Goal: Task Accomplishment & Management: Manage account settings

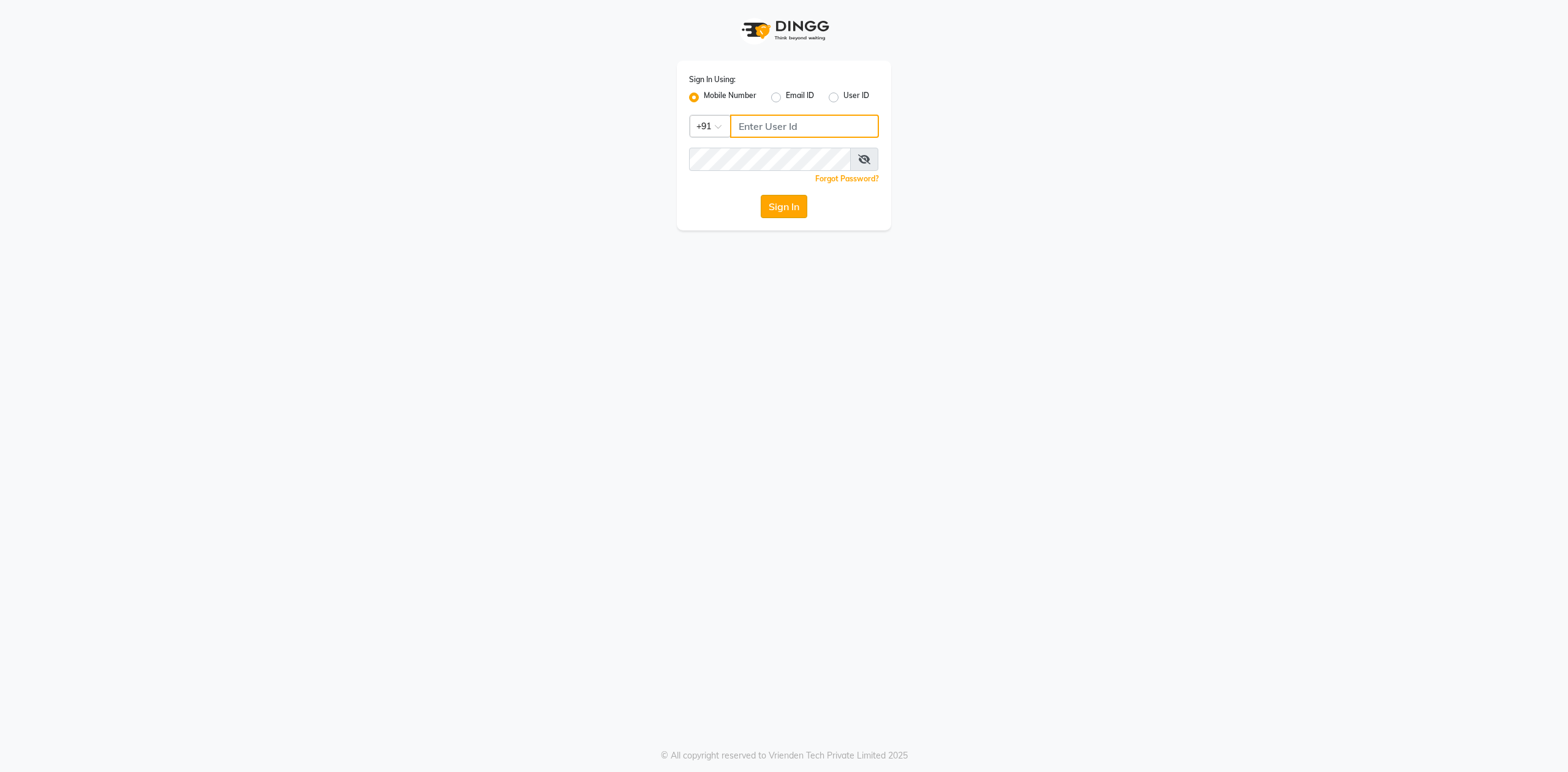
type input "9175460707"
click at [772, 211] on button "Sign In" at bounding box center [784, 206] width 46 height 24
click at [772, 211] on div "Sign In" at bounding box center [784, 206] width 190 height 24
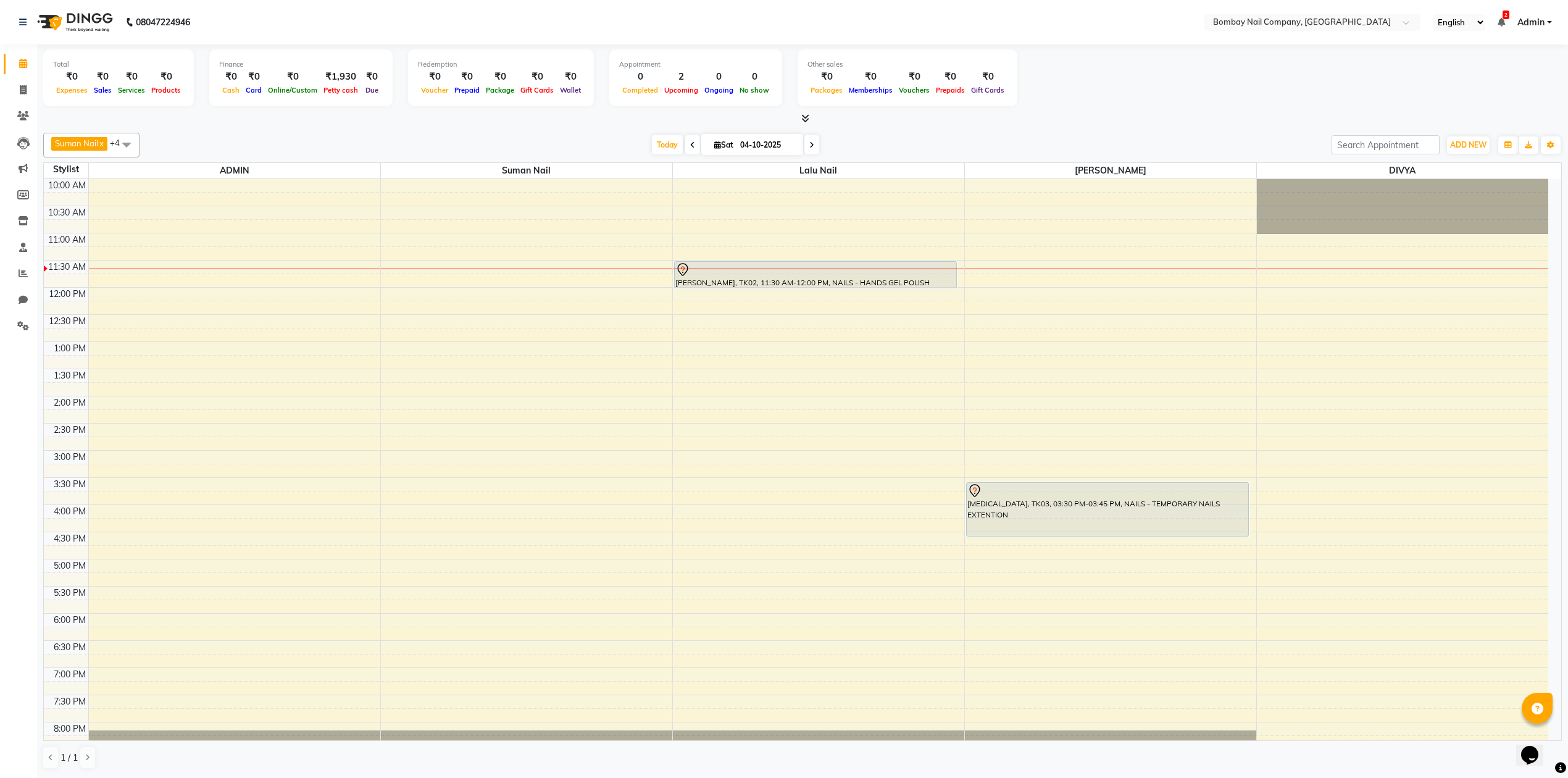
drag, startPoint x: 1090, startPoint y: 497, endPoint x: 1098, endPoint y: 527, distance: 31.0
click at [1098, 527] on div "NIKITA, TK03, 03:30 PM-03:45 PM, NAILS - TEMPORARY NAILS EXTENTION NIKITA, TK03…" at bounding box center [1111, 504] width 291 height 651
click at [1048, 500] on div "[MEDICAL_DATA], TK03, 03:30 PM-04:30 PM, NAILS - TEMPORARY NAILS EXTENTION" at bounding box center [1107, 509] width 282 height 53
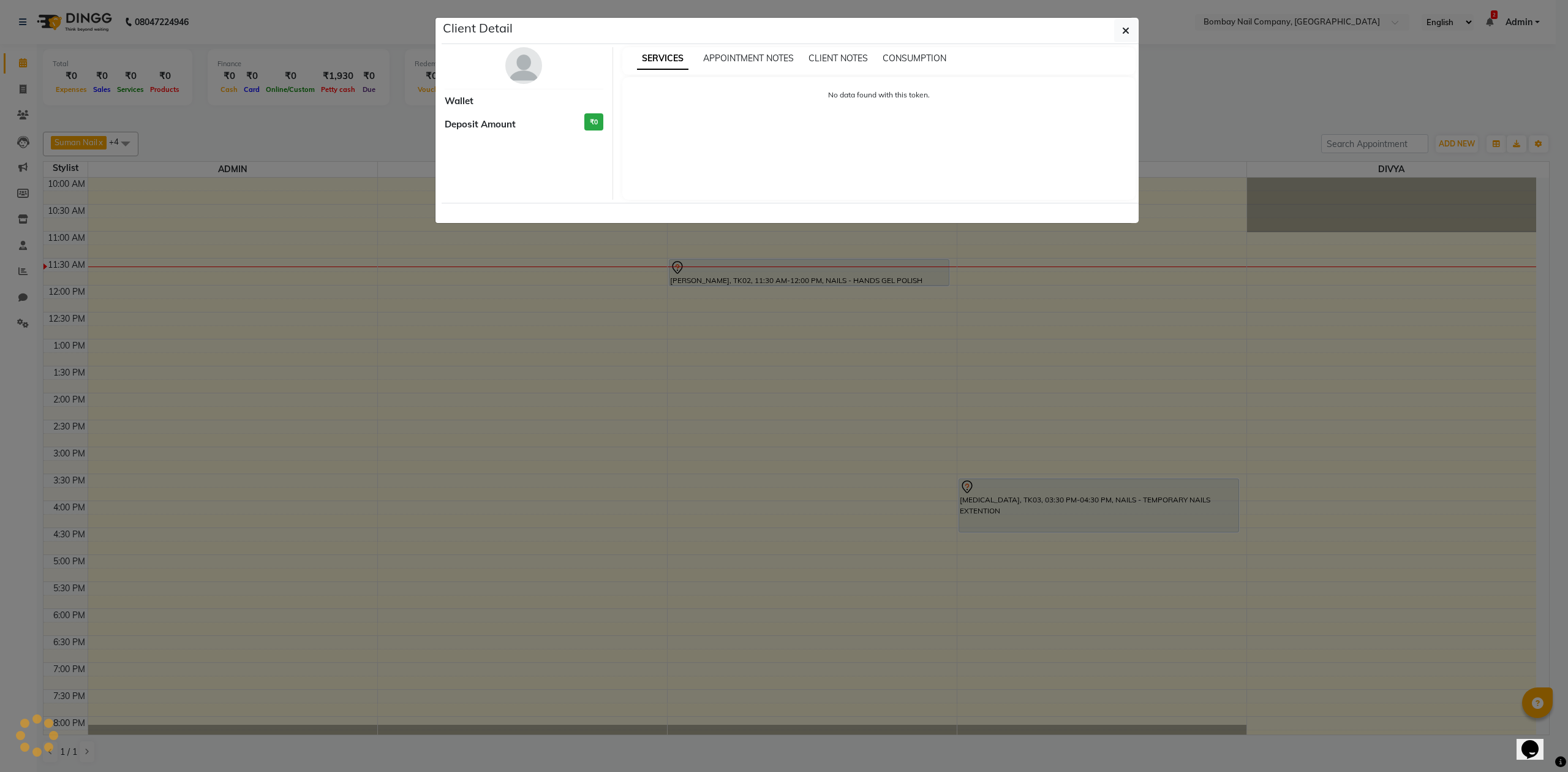
select select "7"
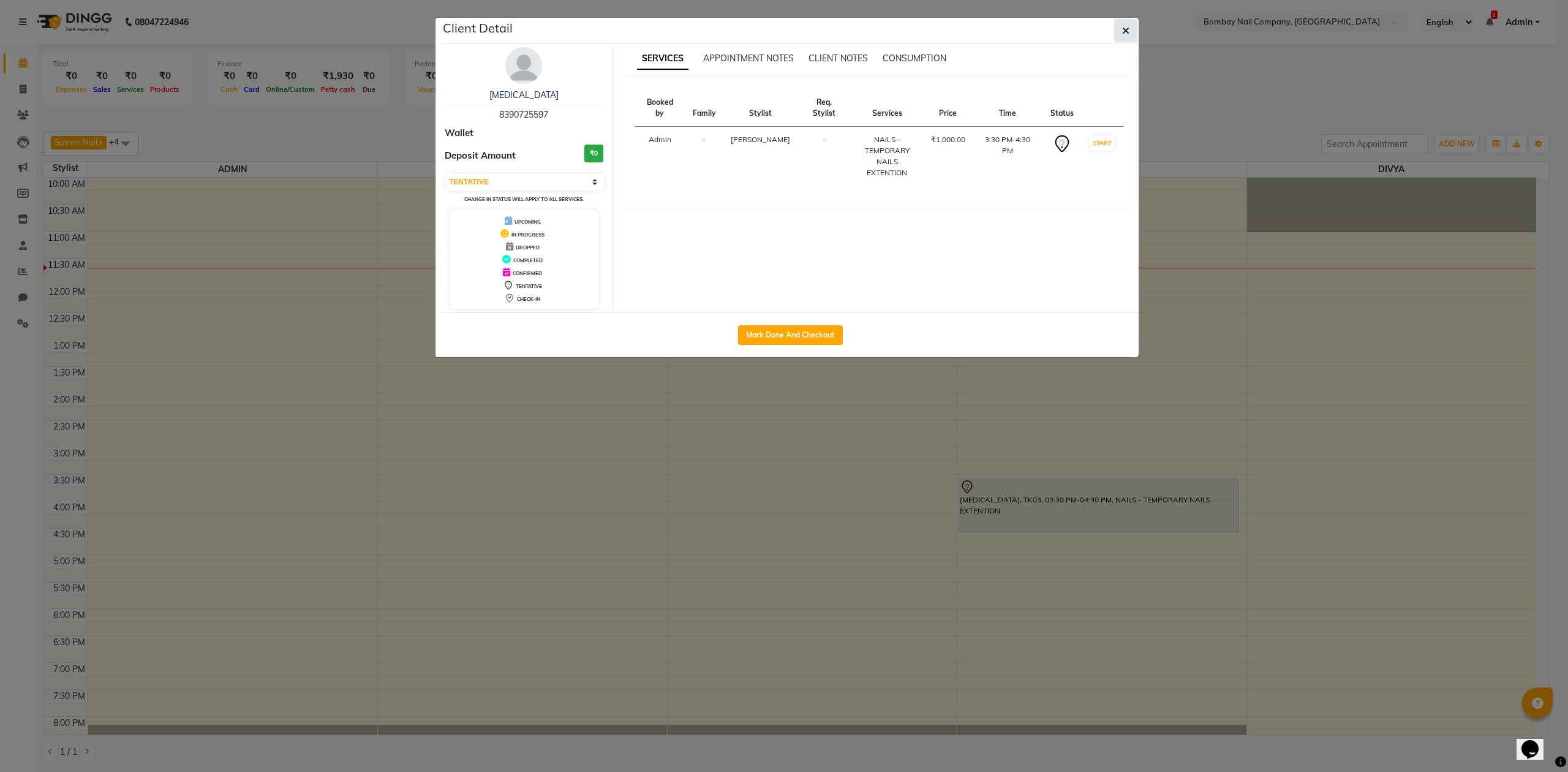
click at [1125, 39] on button "button" at bounding box center [1126, 30] width 24 height 24
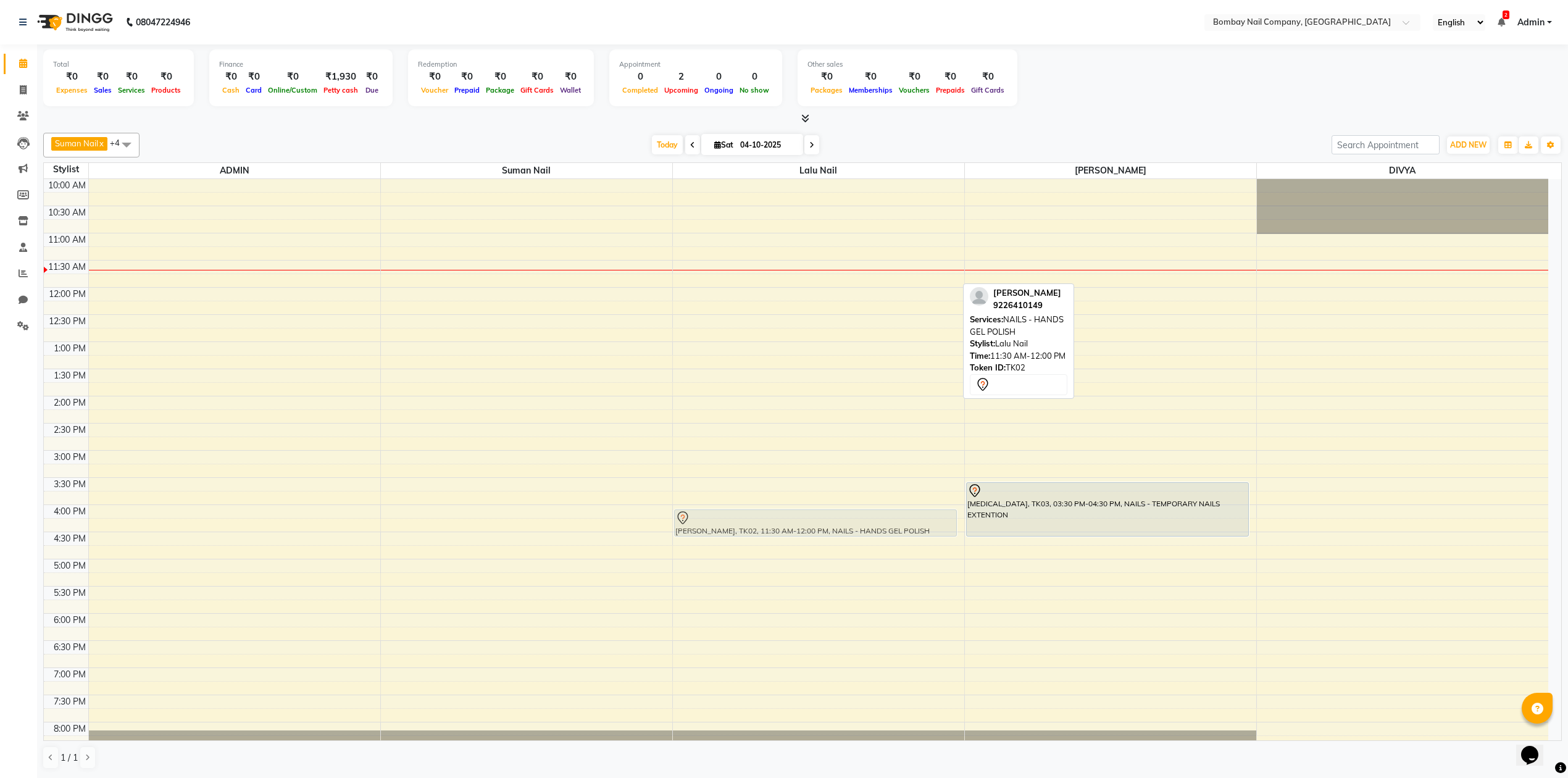
drag, startPoint x: 711, startPoint y: 275, endPoint x: 691, endPoint y: 517, distance: 242.8
click at [691, 517] on div "MADHURA ARMARKAR, TK02, 11:30 AM-12:00 PM, NAILS - HANDS GEL POLISH MADHURA ARM…" at bounding box center [818, 504] width 291 height 651
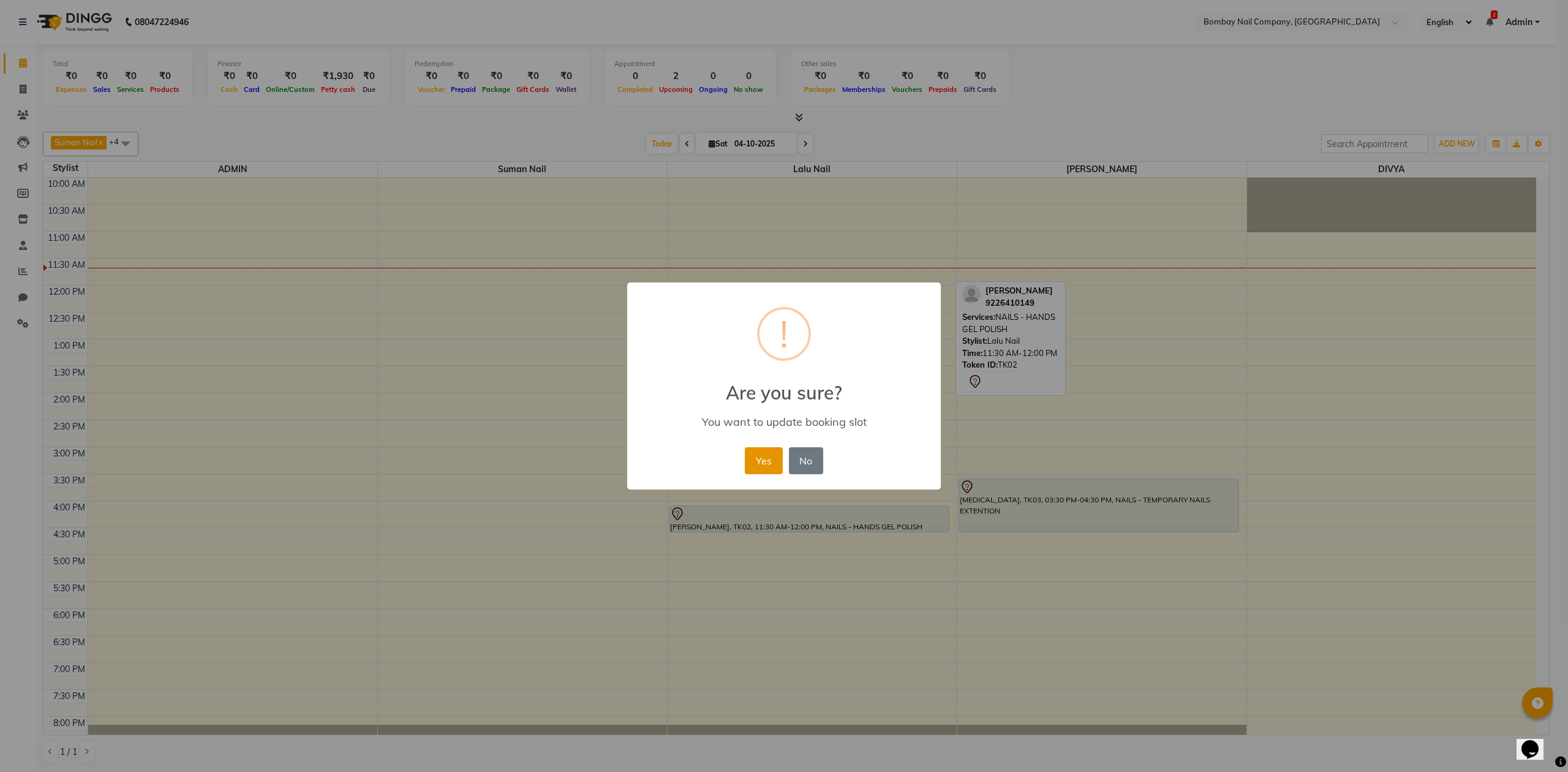
click at [775, 464] on button "Yes" at bounding box center [764, 460] width 37 height 27
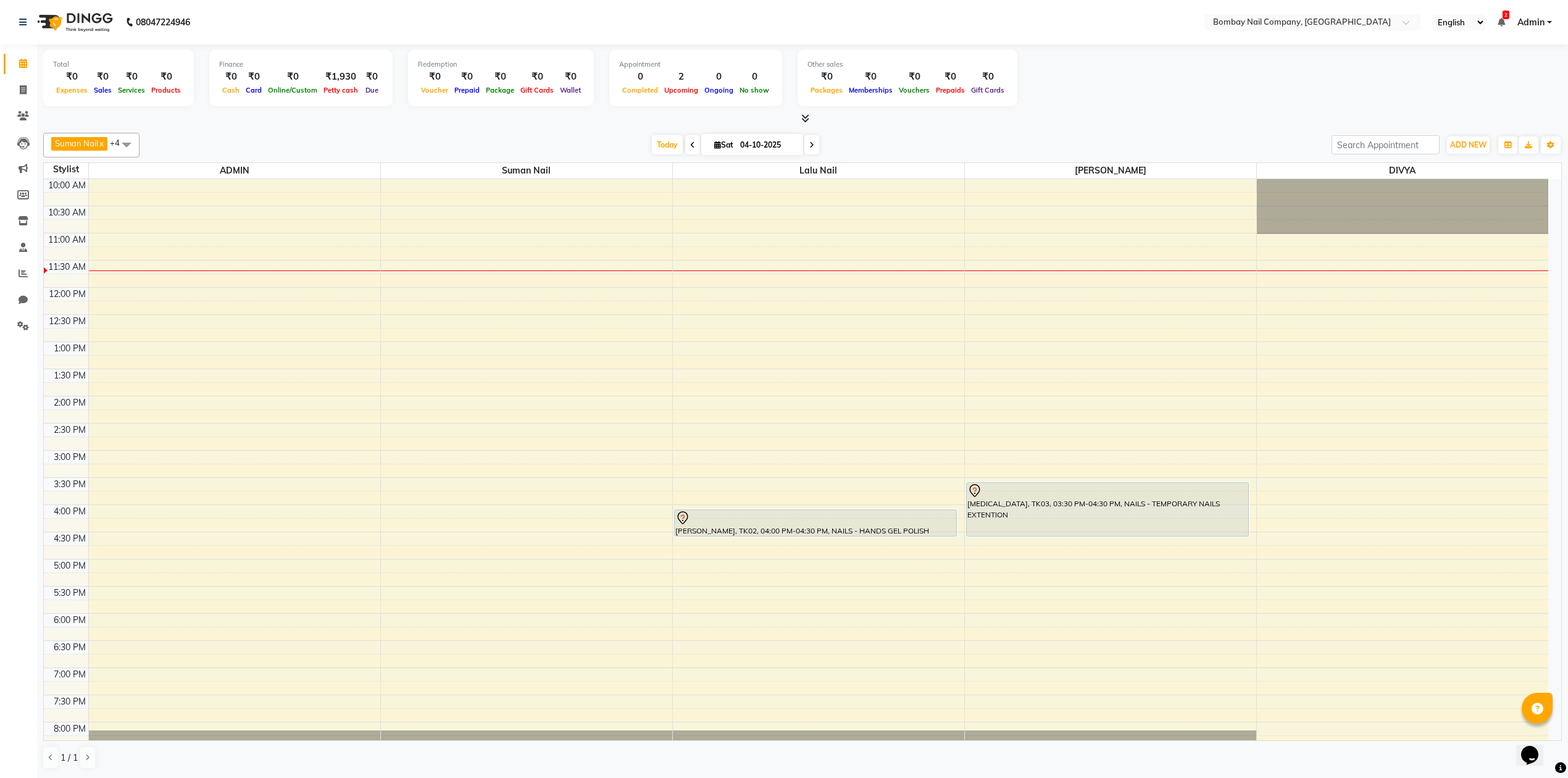
click at [103, 144] on link "x" at bounding box center [101, 143] width 6 height 10
checkbox input "false"
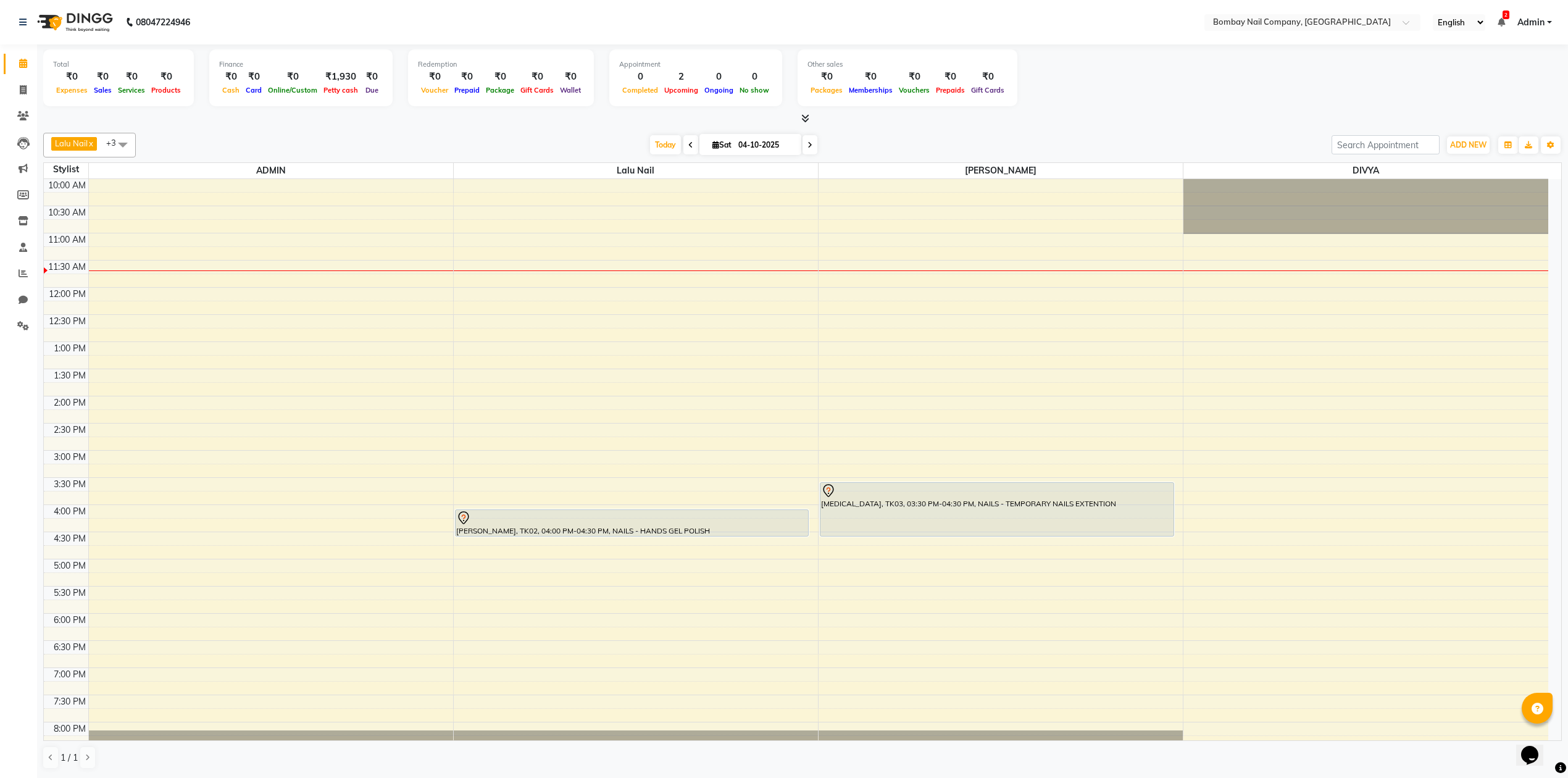
click at [104, 144] on span "Lalu Nail x Sanjay Nail x DIVYA x ADMIN x +3" at bounding box center [89, 145] width 93 height 25
click at [53, 181] on div "Select All" at bounding box center [89, 181] width 79 height 13
checkbox input "true"
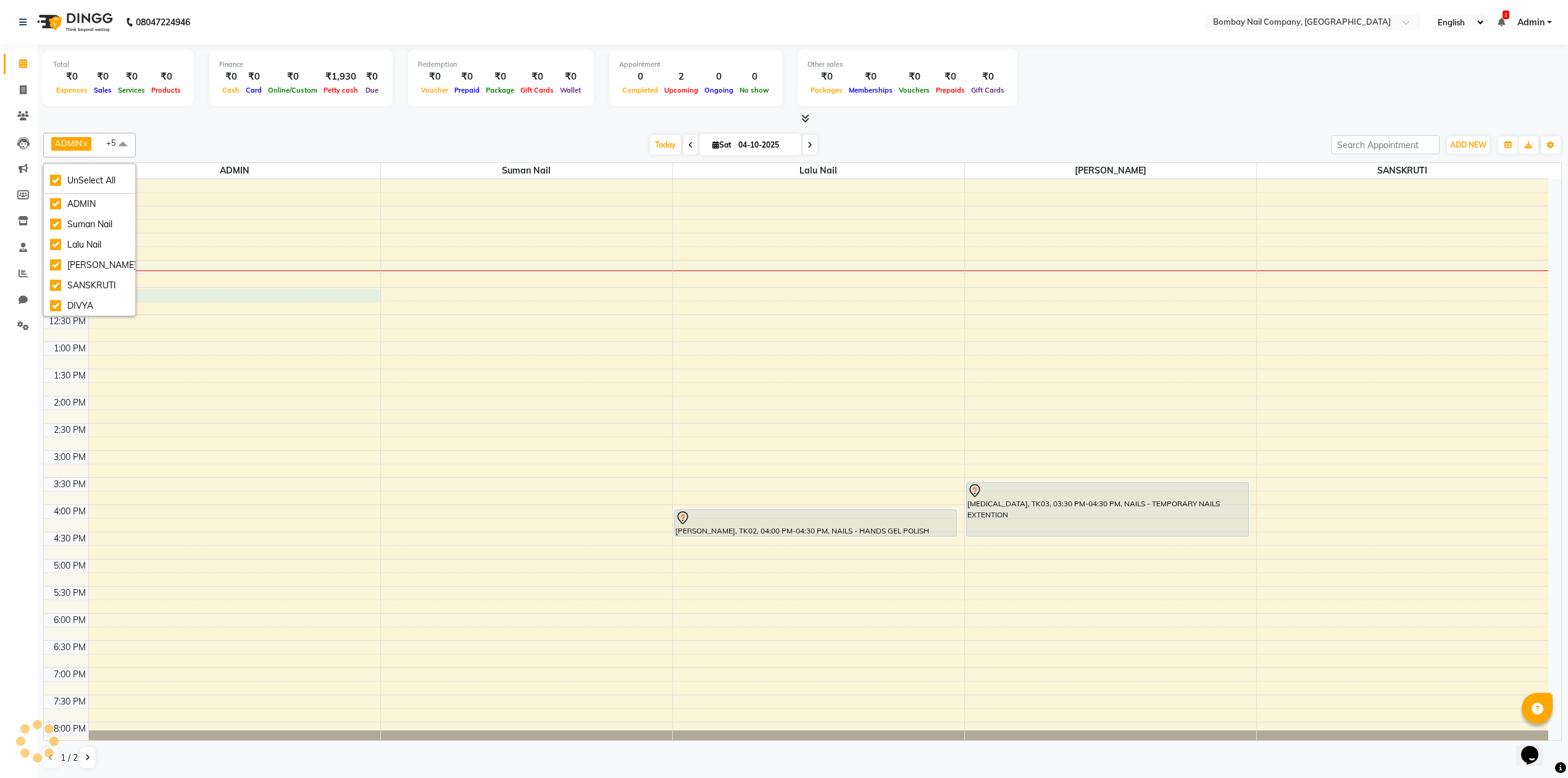
click at [238, 299] on div "10:00 AM 10:30 AM 11:00 AM 11:30 AM 12:00 PM 12:30 PM 1:00 PM 1:30 PM 2:00 PM 2…" at bounding box center [795, 504] width 1505 height 651
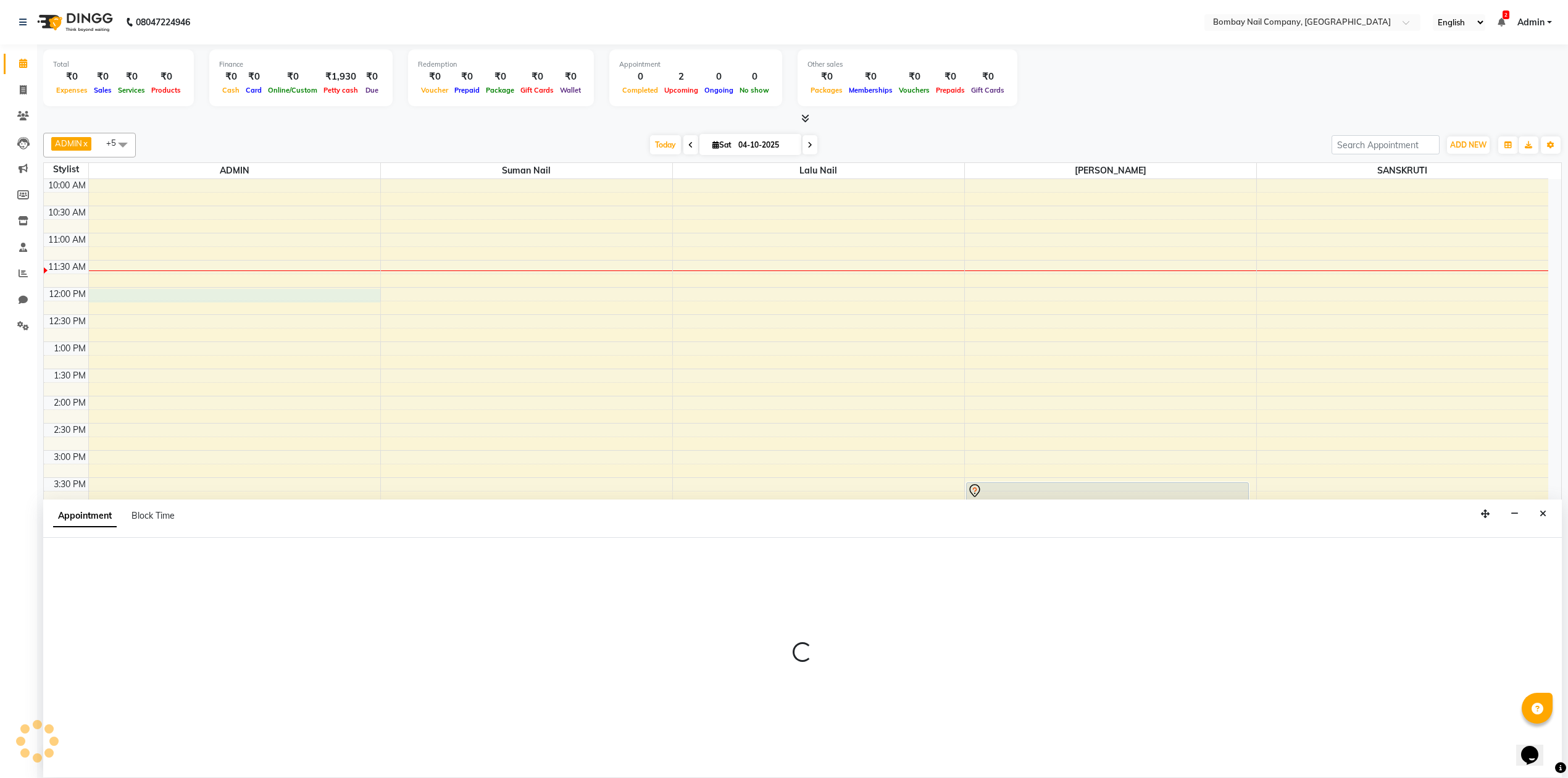
scroll to position [1, 0]
select select "90267"
select select "720"
select select "tentative"
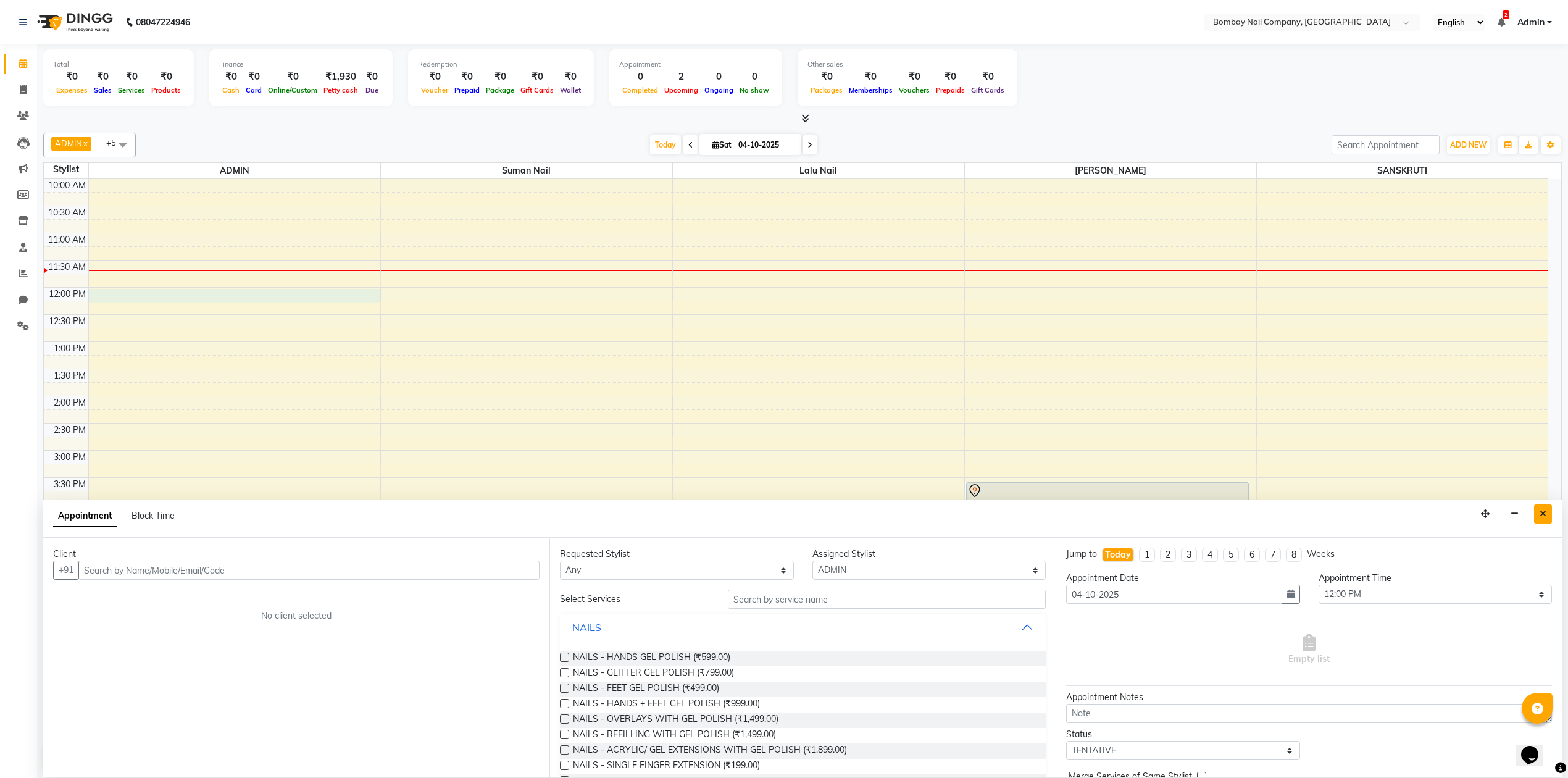
click at [1543, 512] on icon "Close" at bounding box center [1543, 513] width 7 height 9
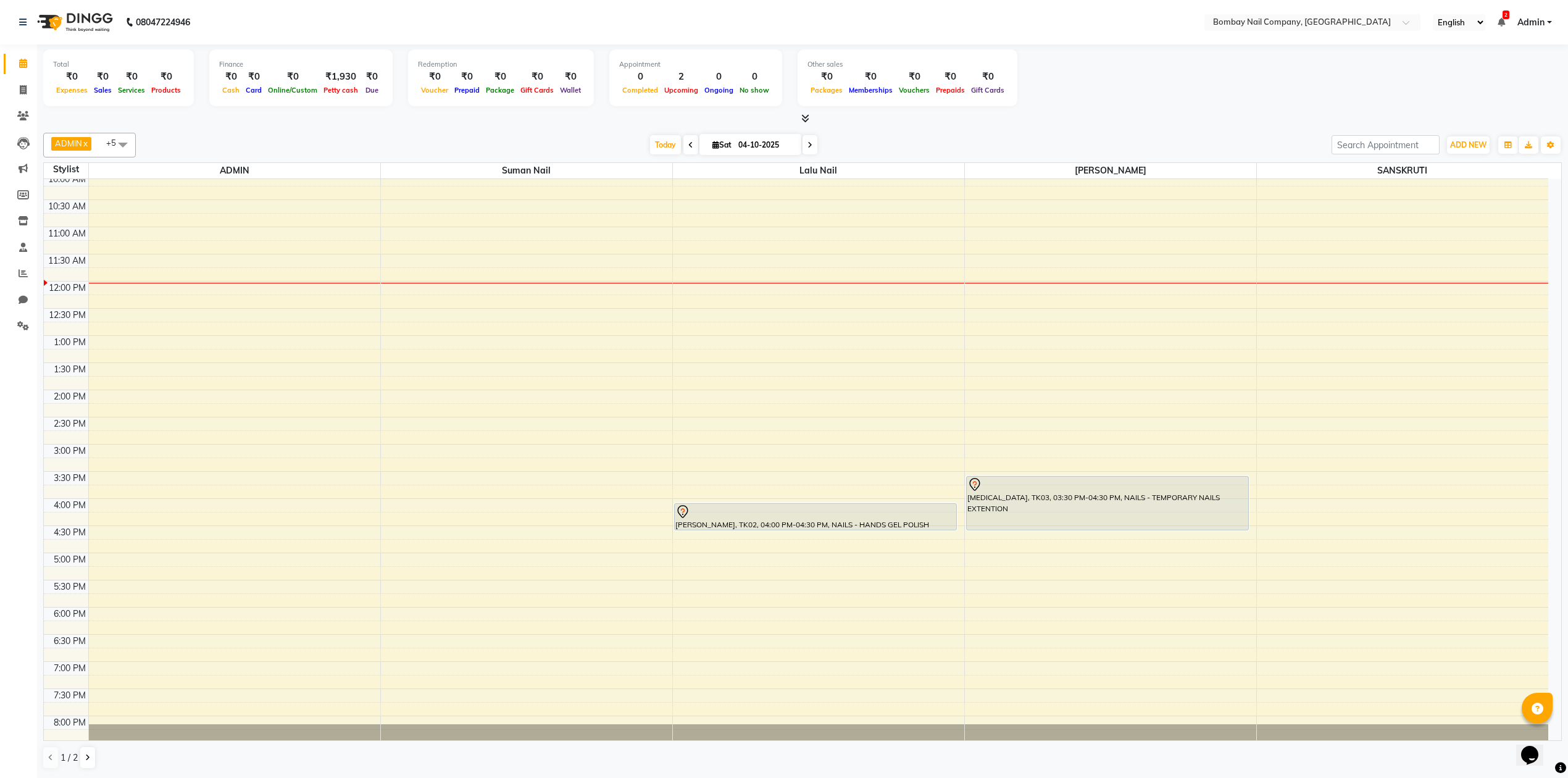
scroll to position [0, 0]
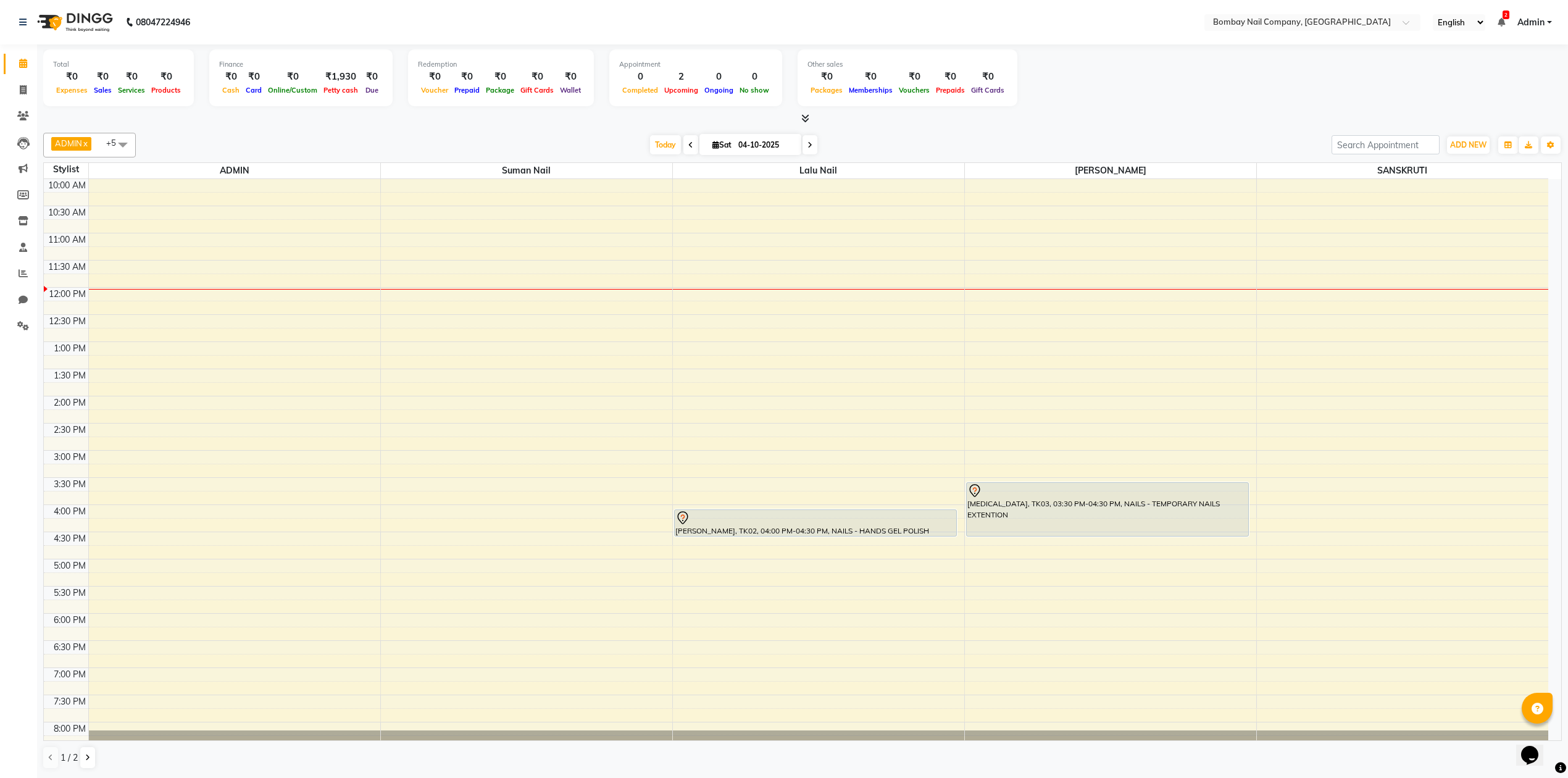
click at [867, 161] on div "ADMIN x Suman Nail x Lalu Nail x Sanjay Nail x SANSKRUTI x DIVYA x +5 UnSelect …" at bounding box center [803, 451] width 1519 height 646
click at [746, 140] on input "04-10-2025" at bounding box center [765, 144] width 62 height 19
select select "10"
select select "2025"
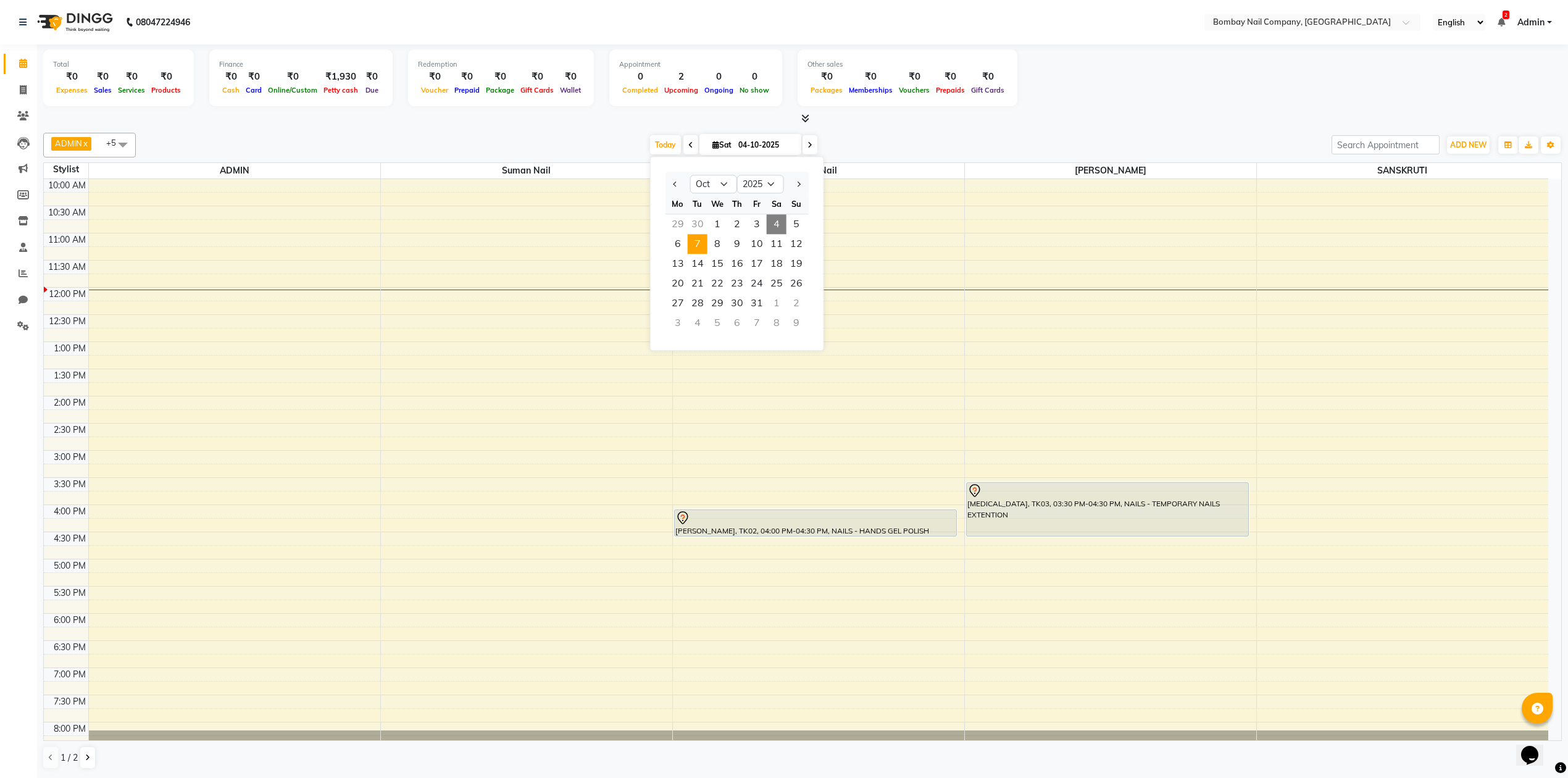
click at [701, 245] on span "7" at bounding box center [698, 244] width 20 height 20
type input "[DATE]"
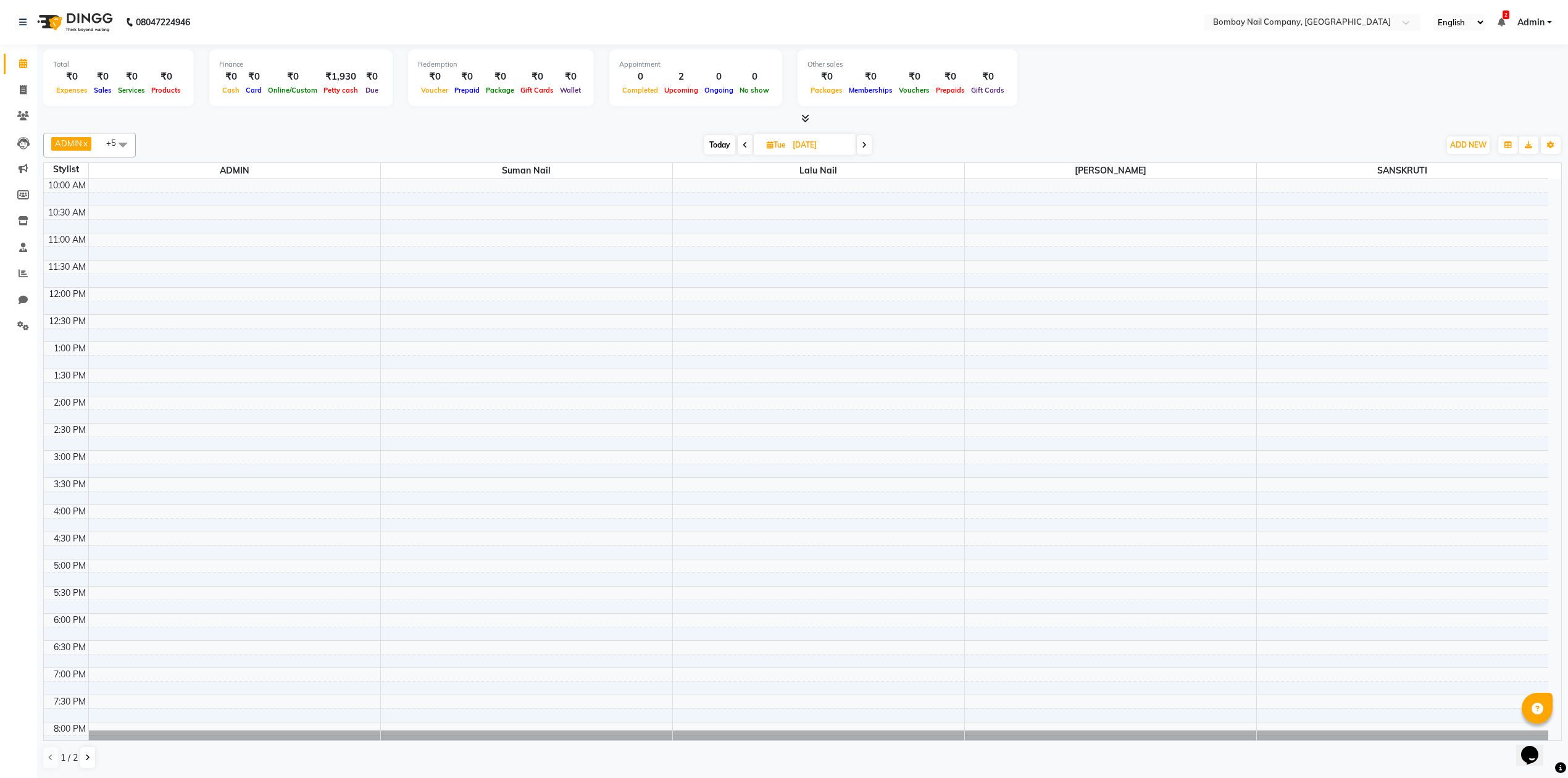
click at [695, 626] on div "10:00 AM 10:30 AM 11:00 AM 11:30 AM 12:00 PM 12:30 PM 1:00 PM 1:30 PM 2:00 PM 2…" at bounding box center [795, 504] width 1505 height 651
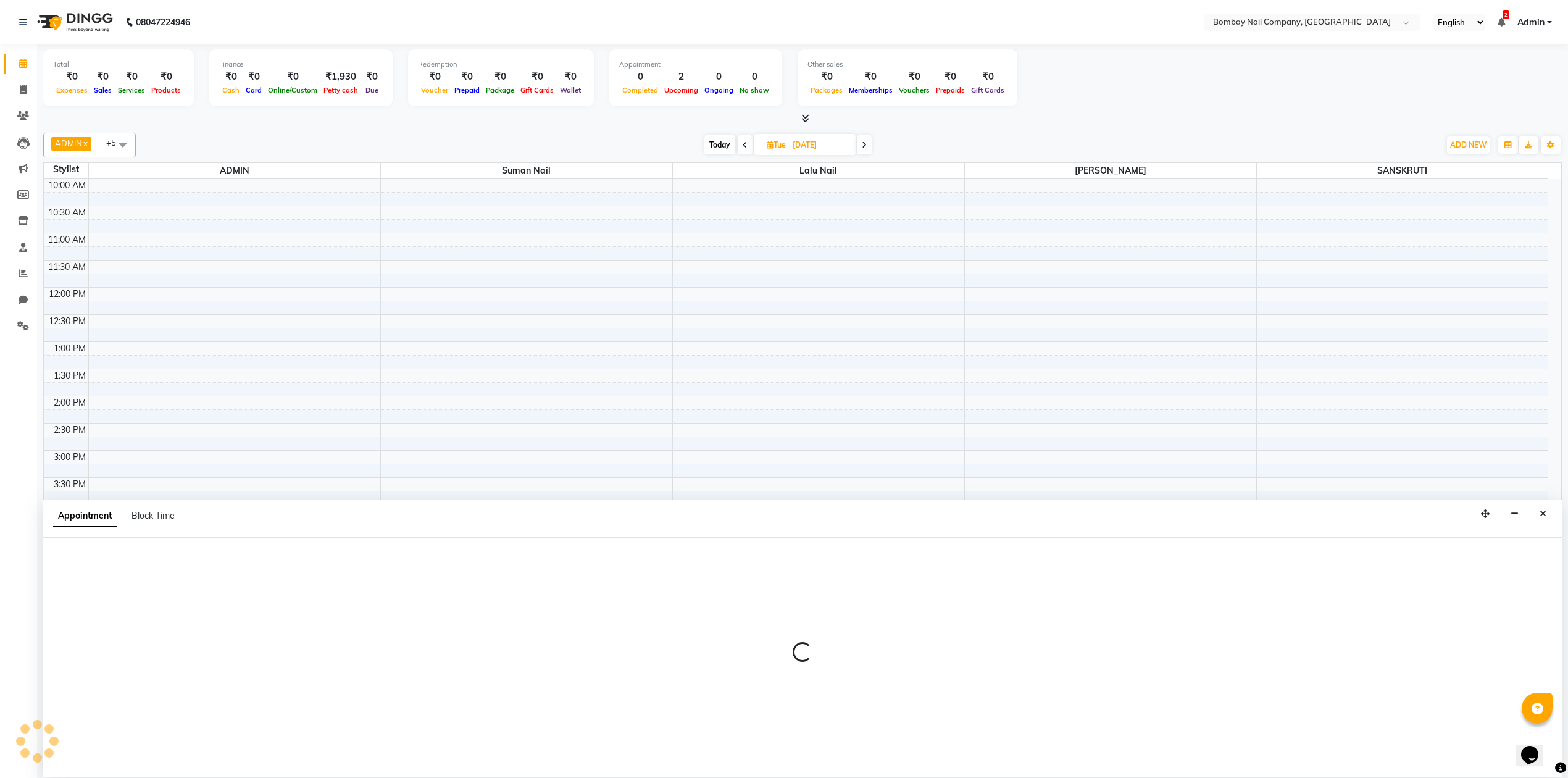
scroll to position [1, 0]
select select "90118"
select select "tentative"
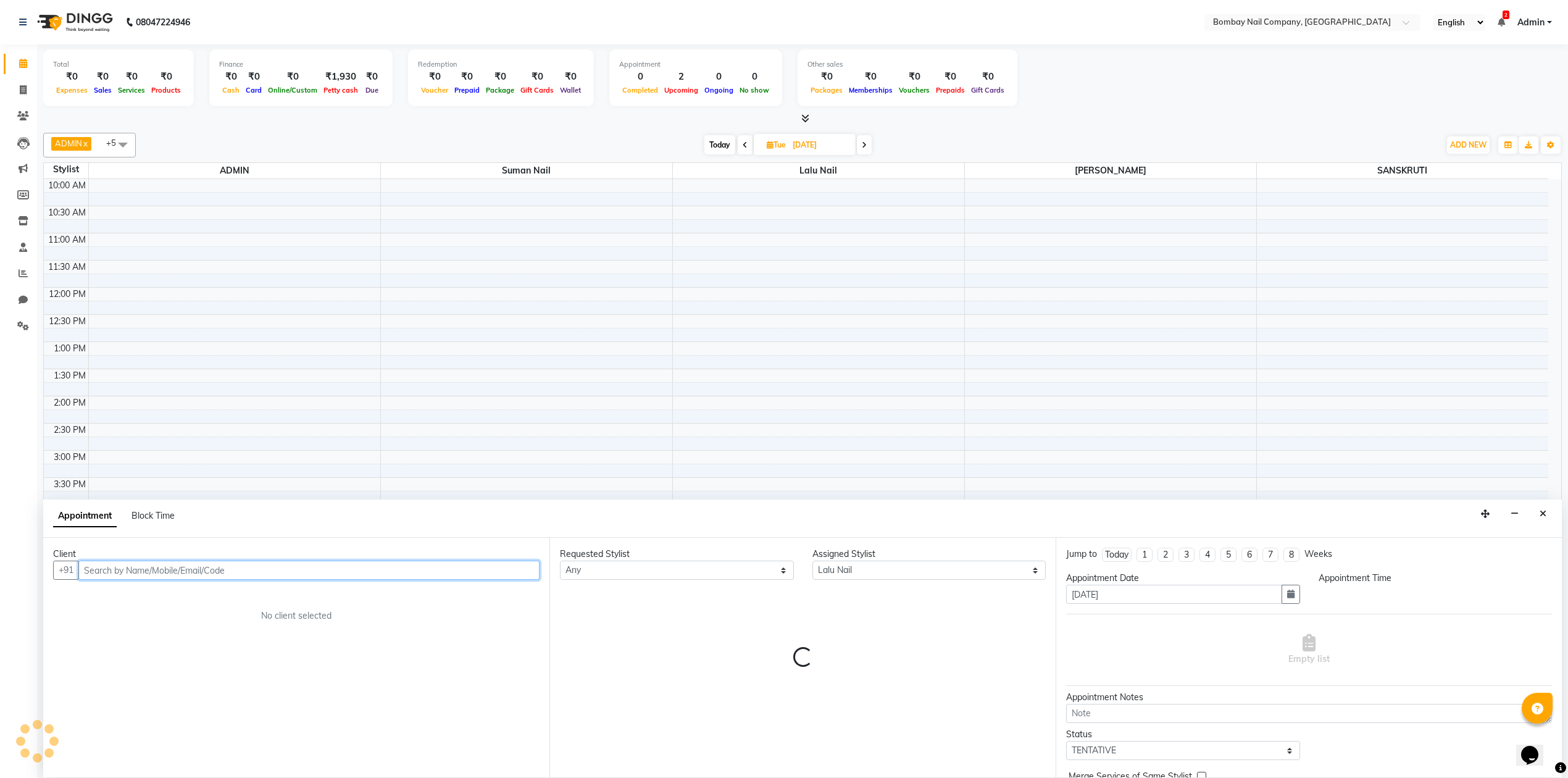
select select "1080"
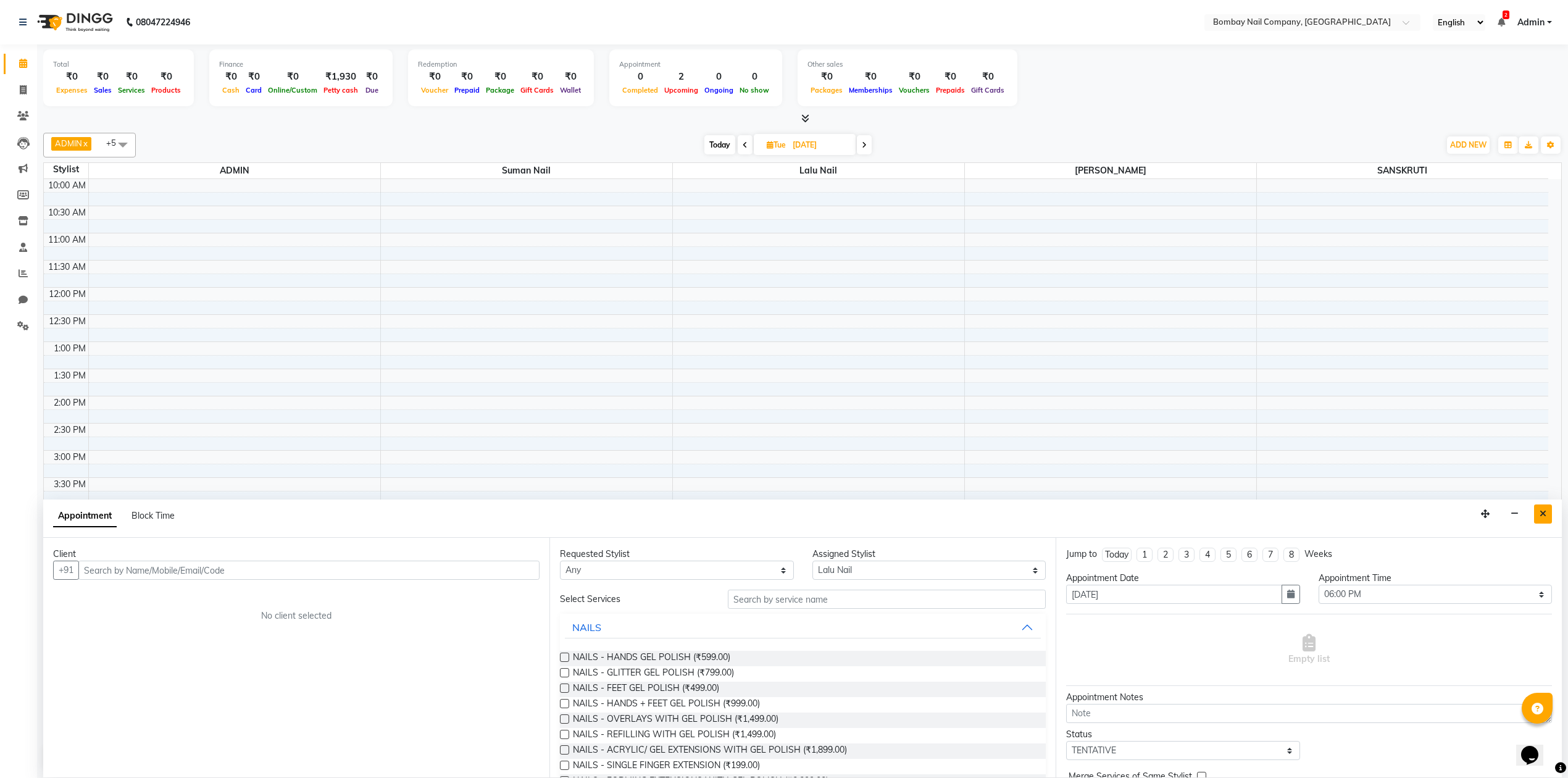
click at [1543, 514] on icon "Close" at bounding box center [1543, 513] width 7 height 9
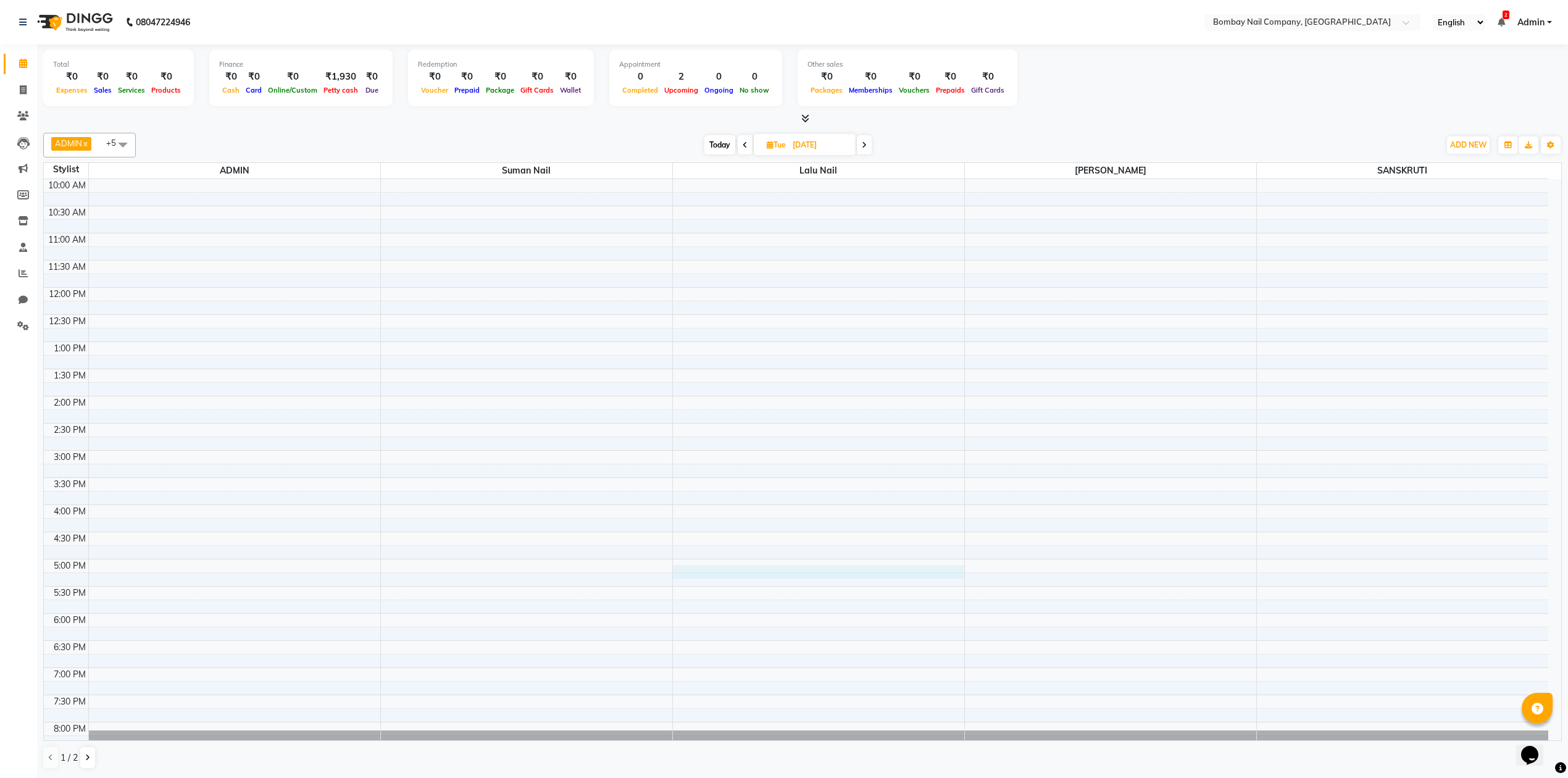
click at [681, 570] on div "10:00 AM 10:30 AM 11:00 AM 11:30 AM 12:00 PM 12:30 PM 1:00 PM 1:30 PM 2:00 PM 2…" at bounding box center [795, 504] width 1505 height 651
select select "90118"
select select "1020"
select select "tentative"
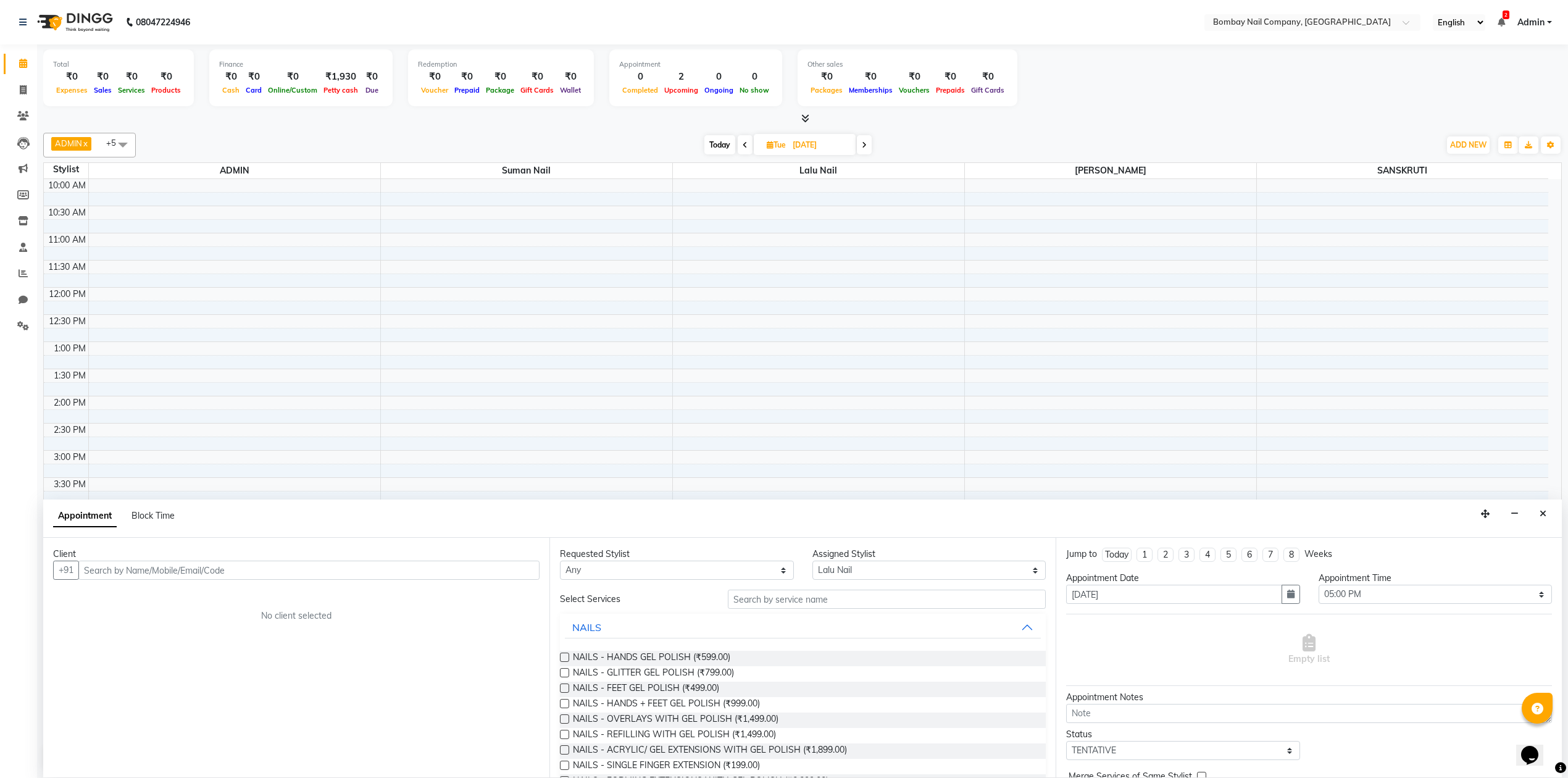
click at [417, 568] on input "text" at bounding box center [309, 570] width 461 height 19
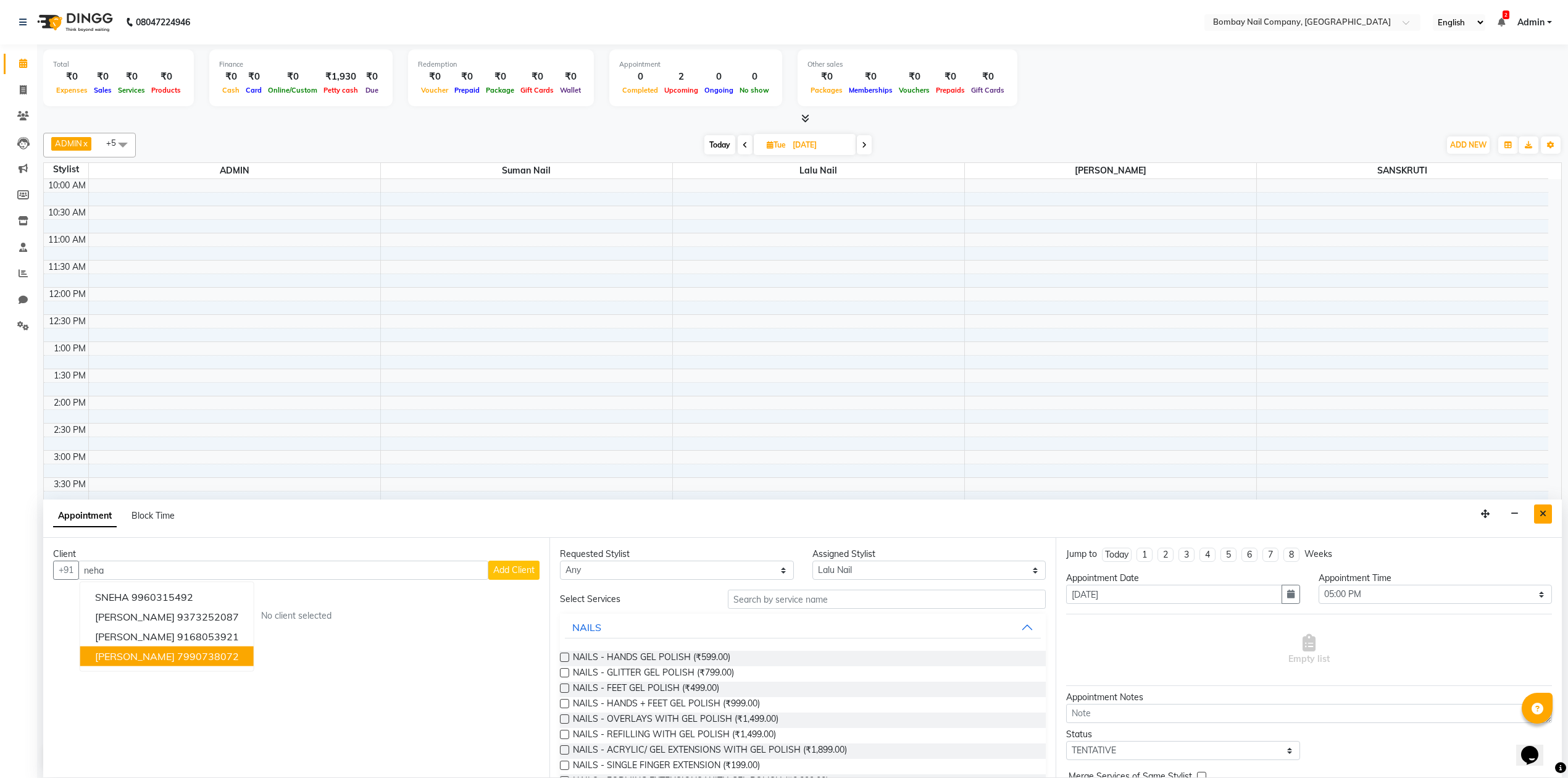
type input "neha"
click at [1542, 514] on icon "Close" at bounding box center [1543, 513] width 7 height 9
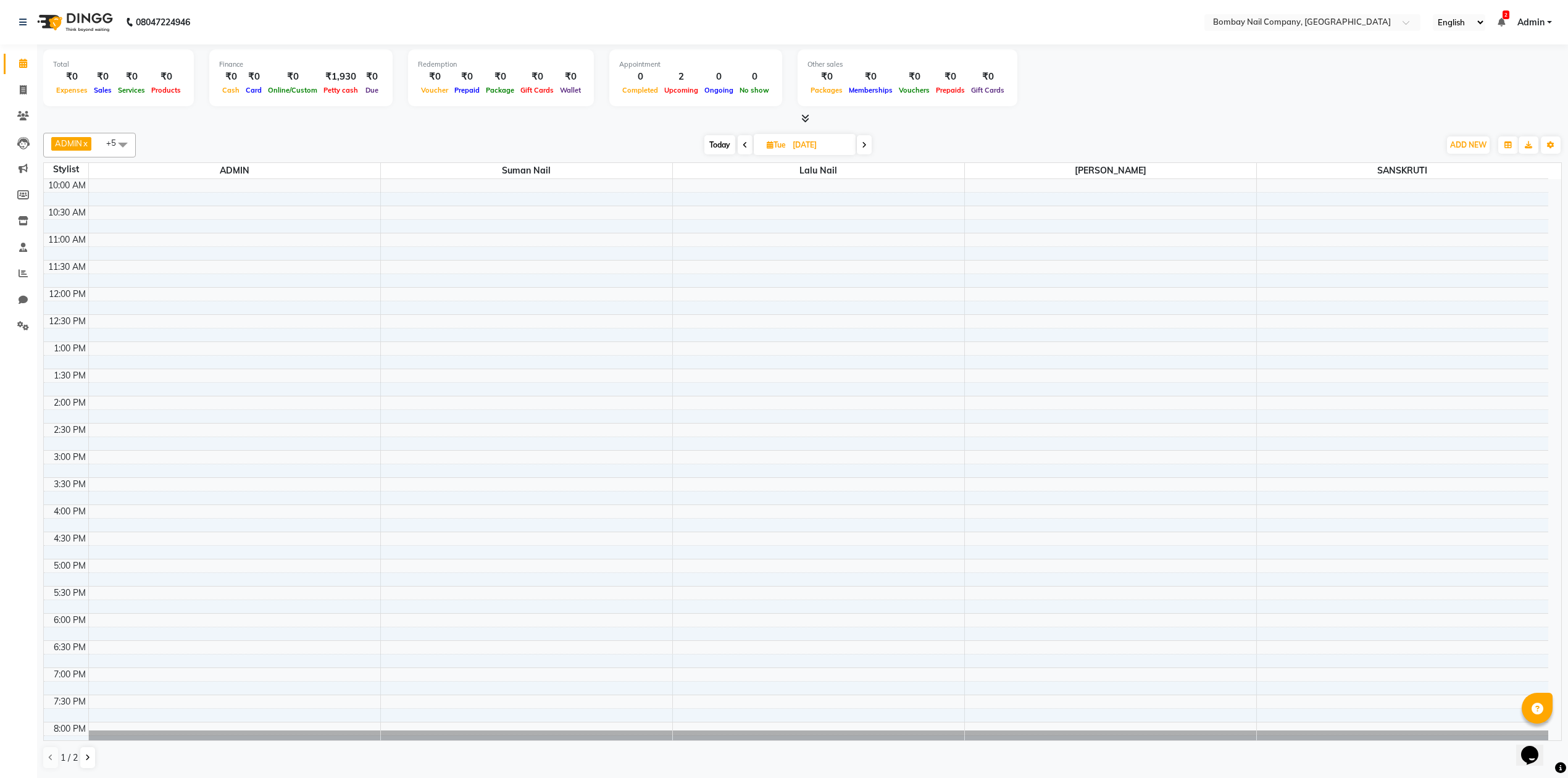
scroll to position [0, 0]
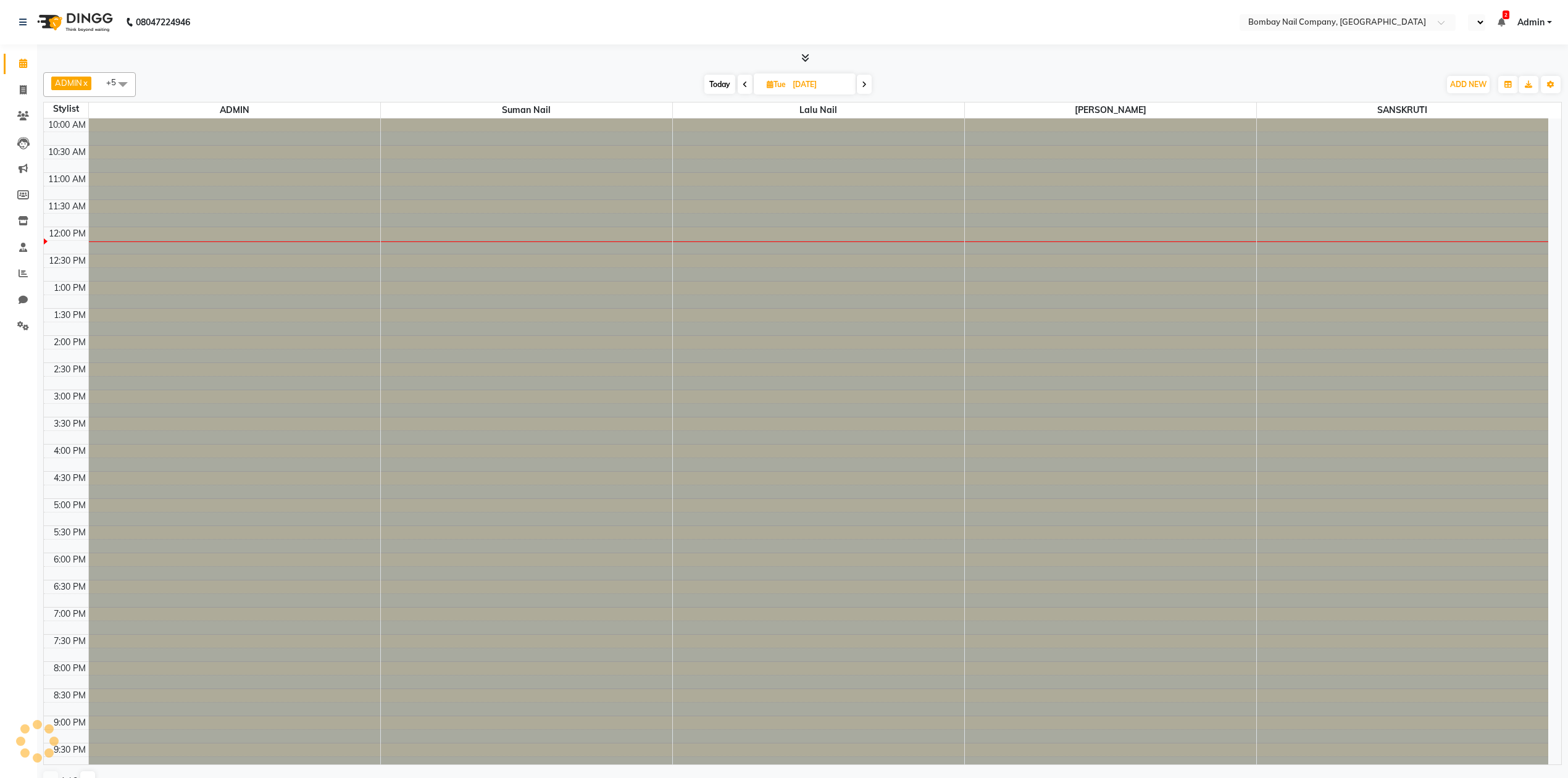
select select "en"
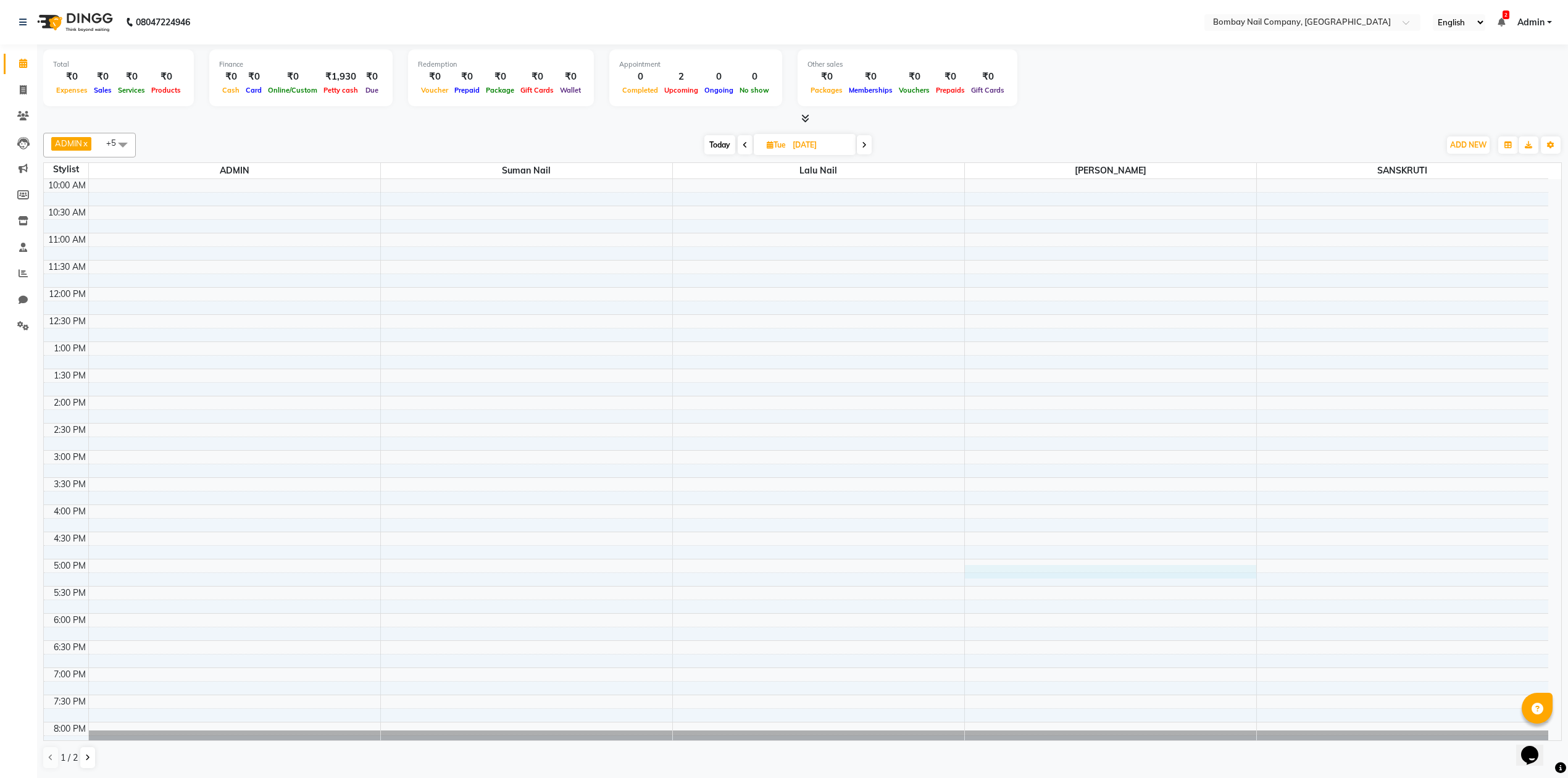
click at [983, 573] on div "10:00 AM 10:30 AM 11:00 AM 11:30 AM 12:00 PM 12:30 PM 1:00 PM 1:30 PM 2:00 PM 2…" at bounding box center [795, 504] width 1505 height 651
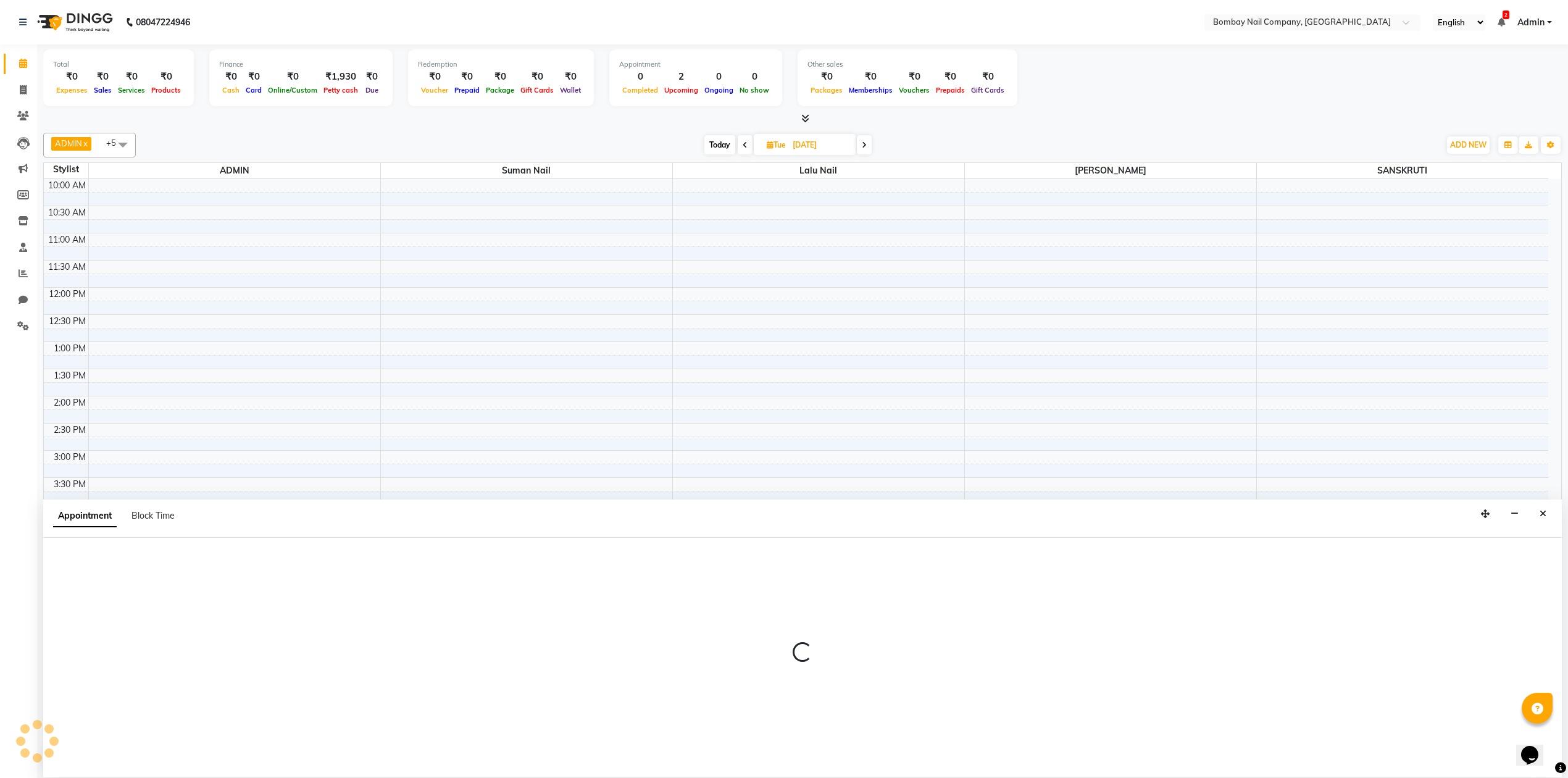
scroll to position [1, 0]
select select "90119"
select select "1020"
select select "tentative"
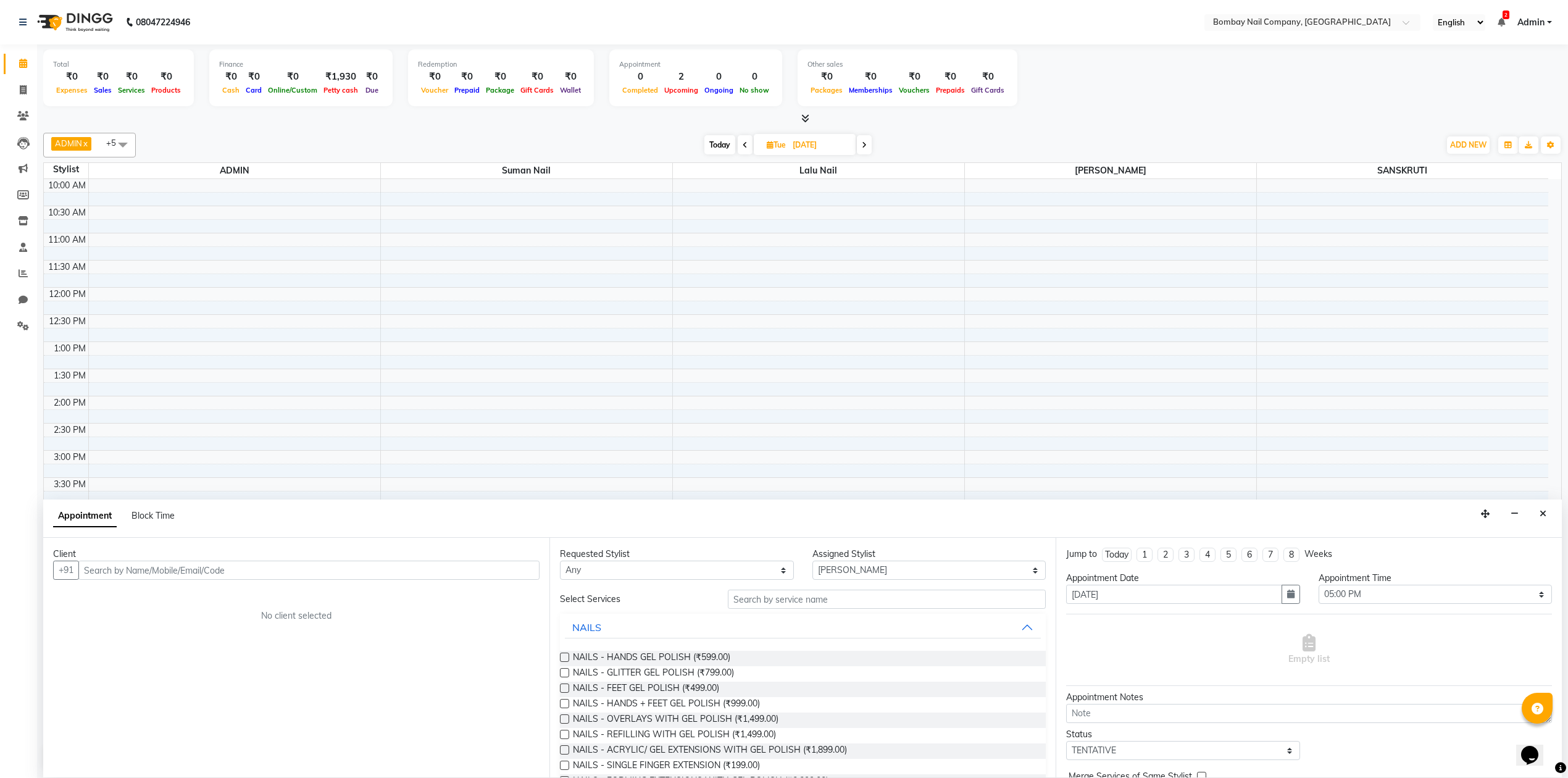
click at [433, 561] on input "text" at bounding box center [309, 570] width 461 height 19
click at [422, 575] on input "text" at bounding box center [309, 570] width 461 height 19
click at [183, 598] on ngb-highlight "9168053921" at bounding box center [208, 597] width 62 height 12
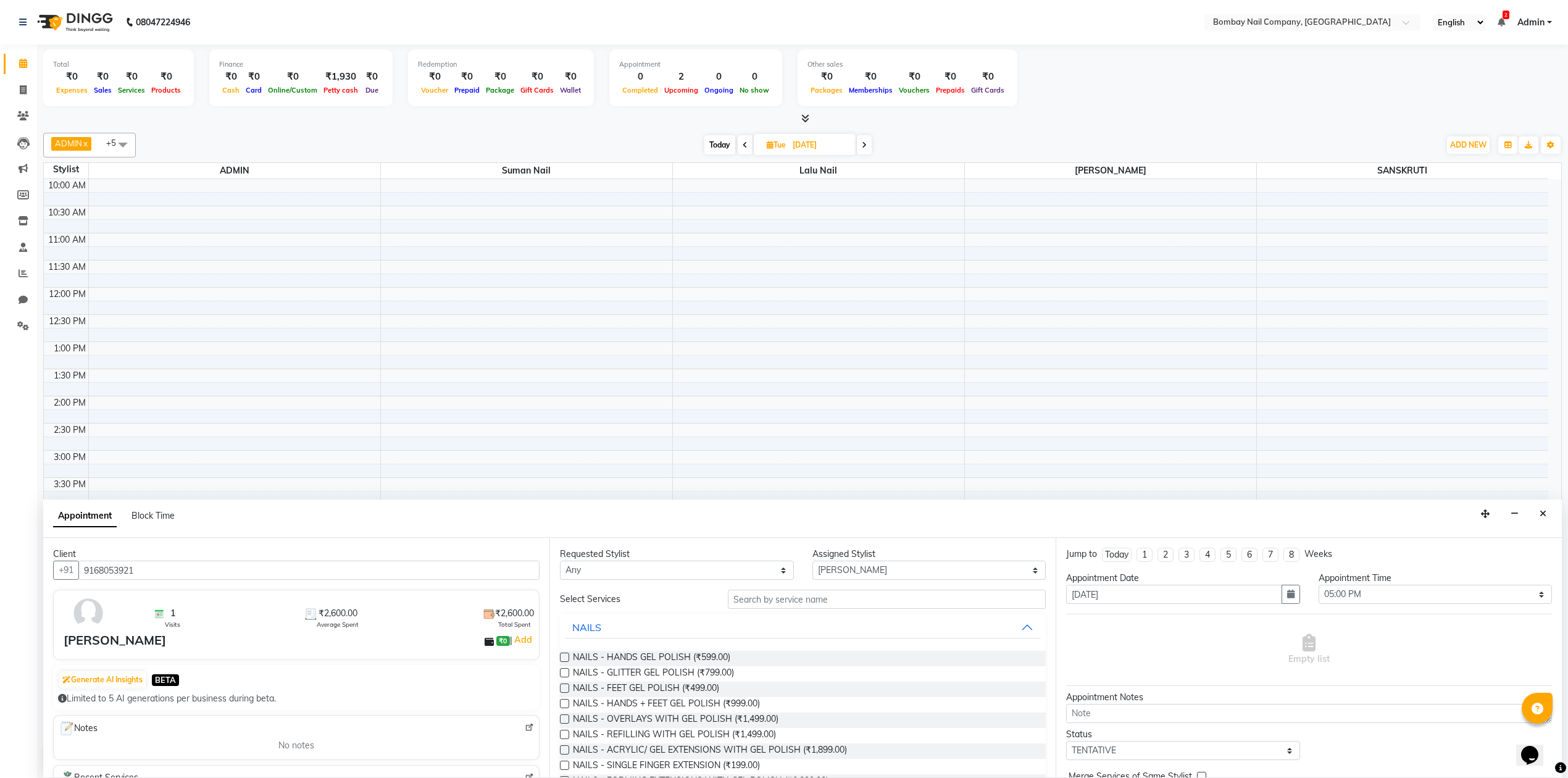
type input "9168053921"
click at [833, 597] on input "text" at bounding box center [887, 598] width 318 height 19
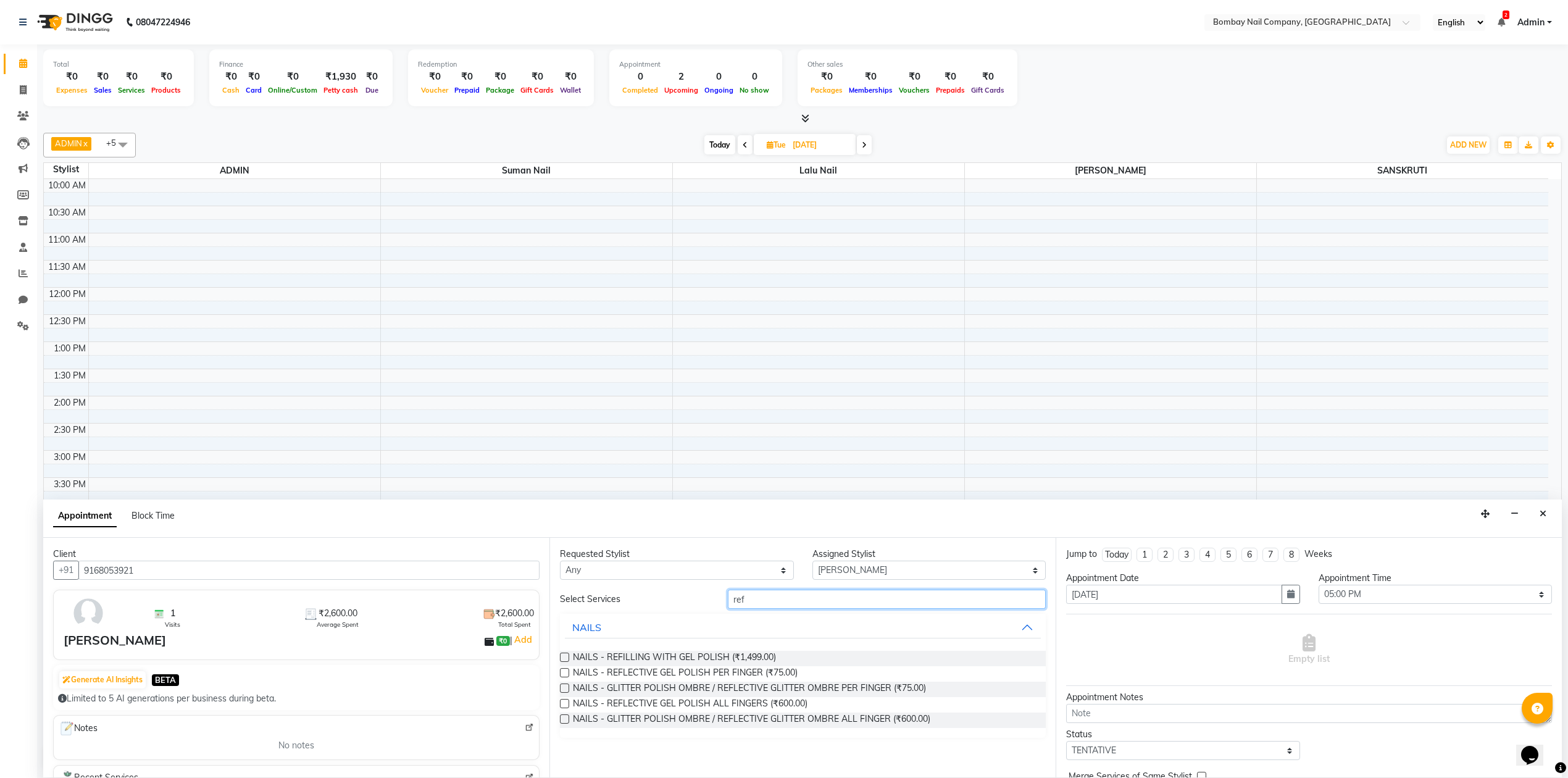
type input "ref"
click at [562, 660] on label at bounding box center [564, 657] width 9 height 9
click at [562, 660] on input "checkbox" at bounding box center [564, 658] width 8 height 8
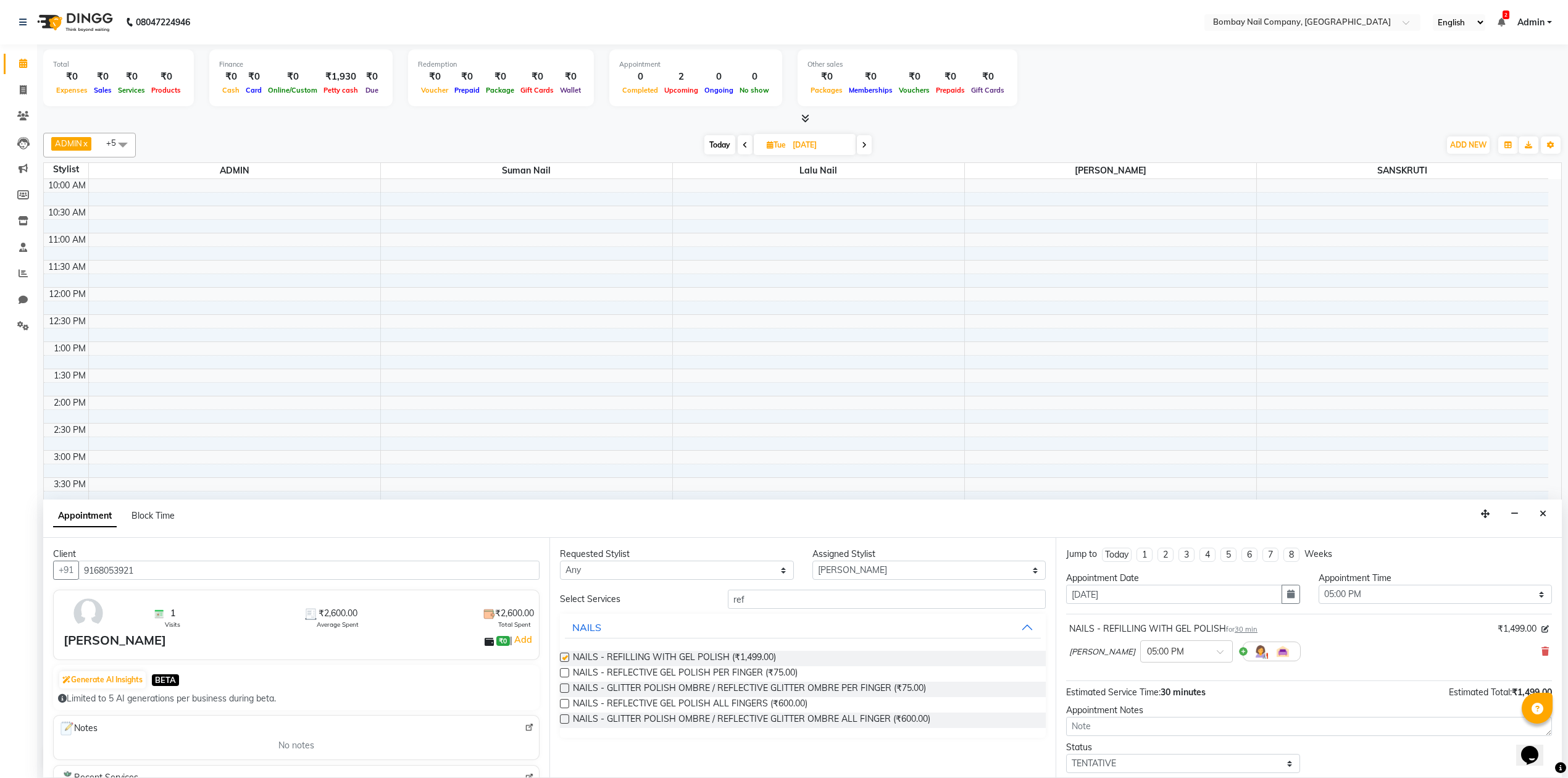
checkbox input "false"
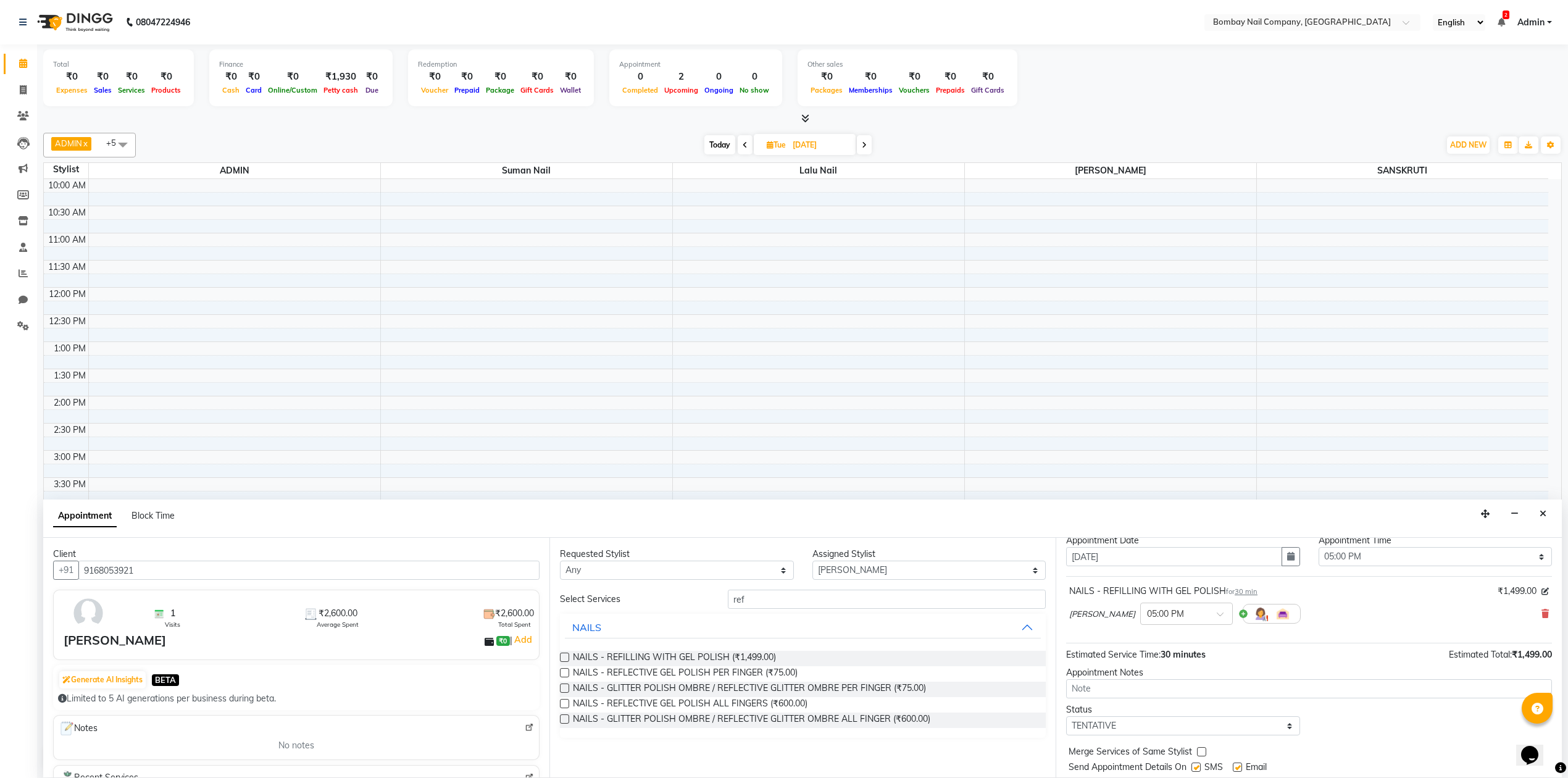
scroll to position [75, 0]
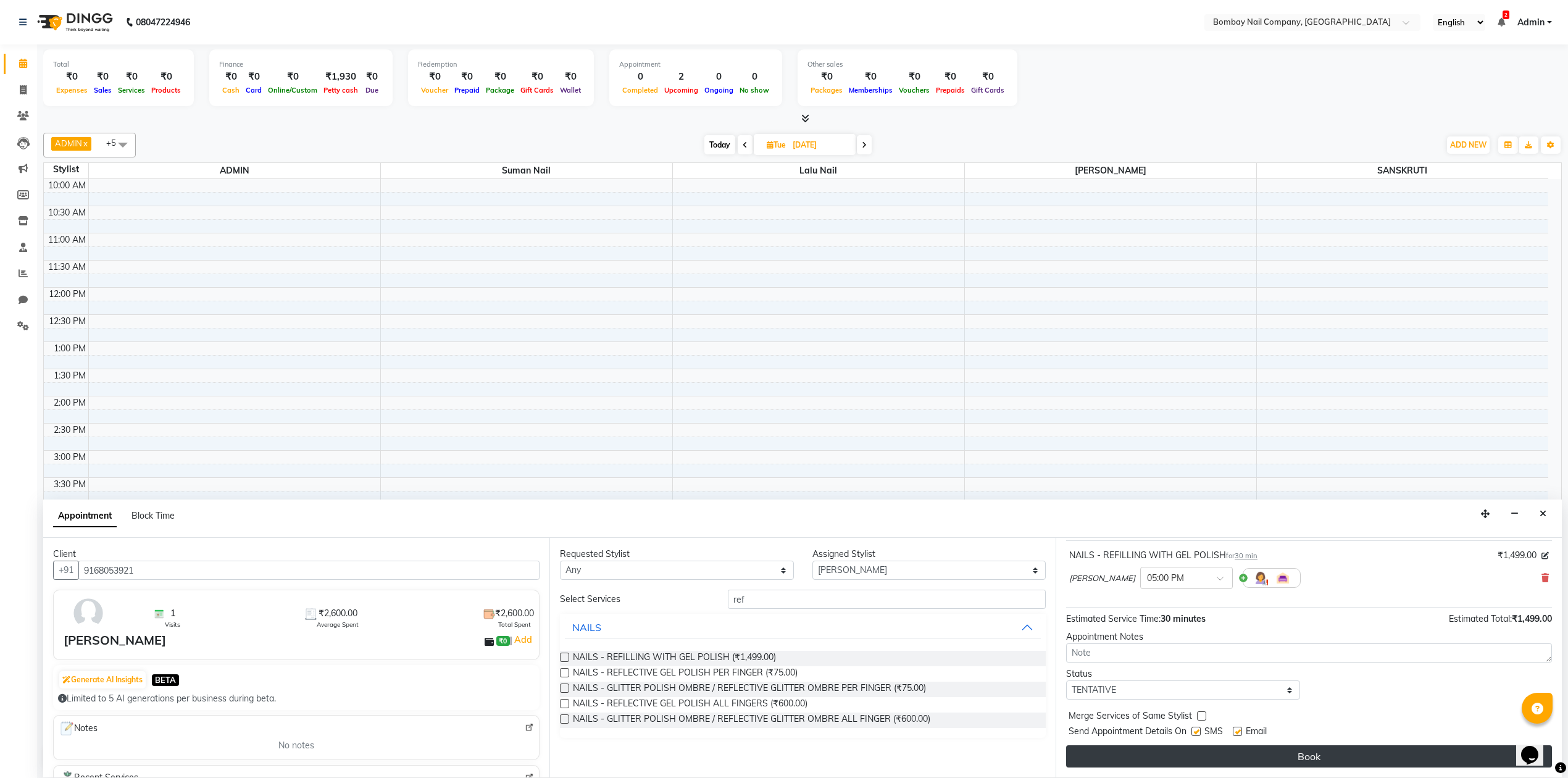
click at [1220, 762] on button "Book" at bounding box center [1309, 756] width 486 height 22
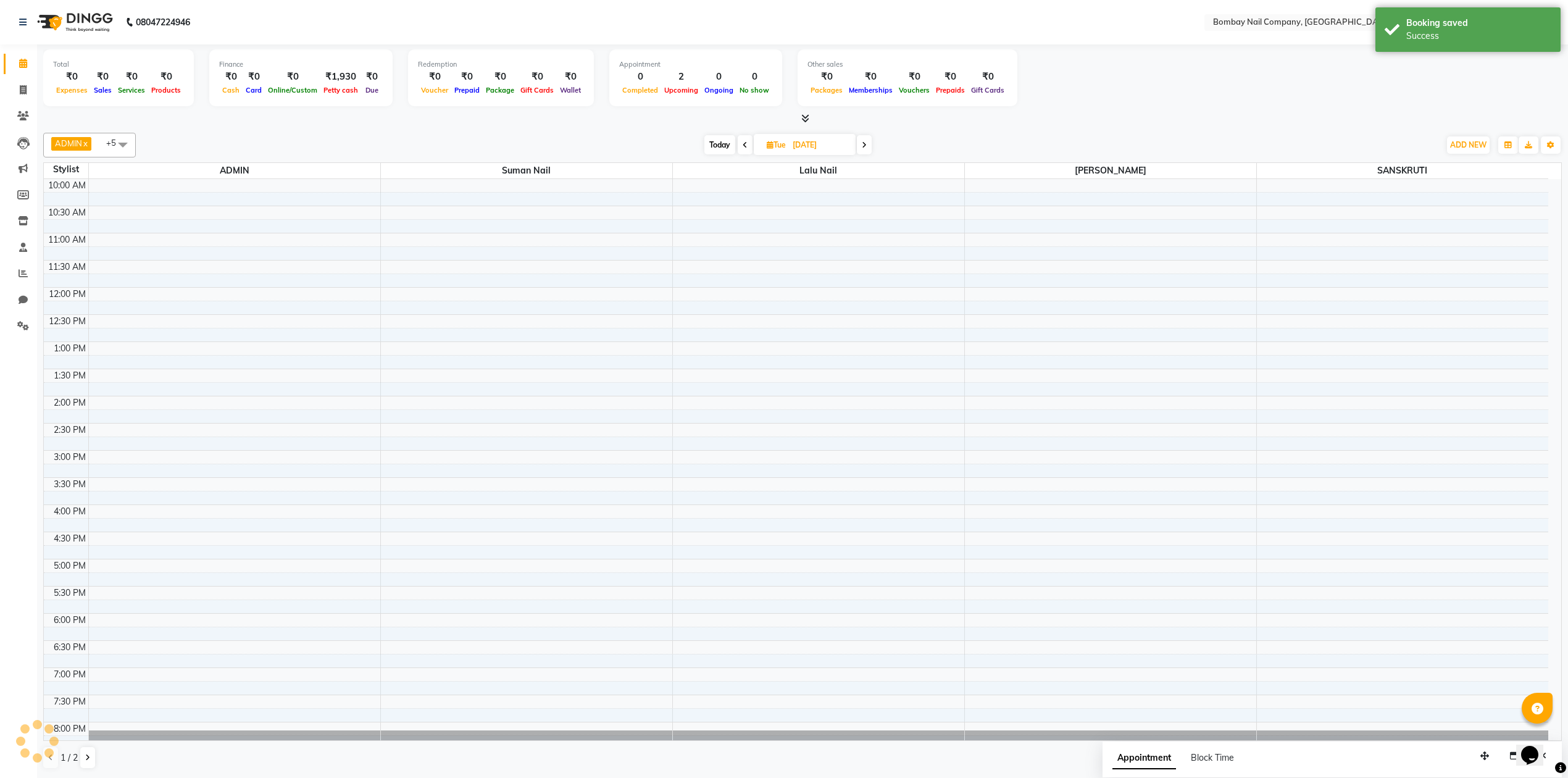
scroll to position [0, 0]
click at [803, 141] on input "[DATE]" at bounding box center [819, 144] width 62 height 19
select select "10"
select select "2025"
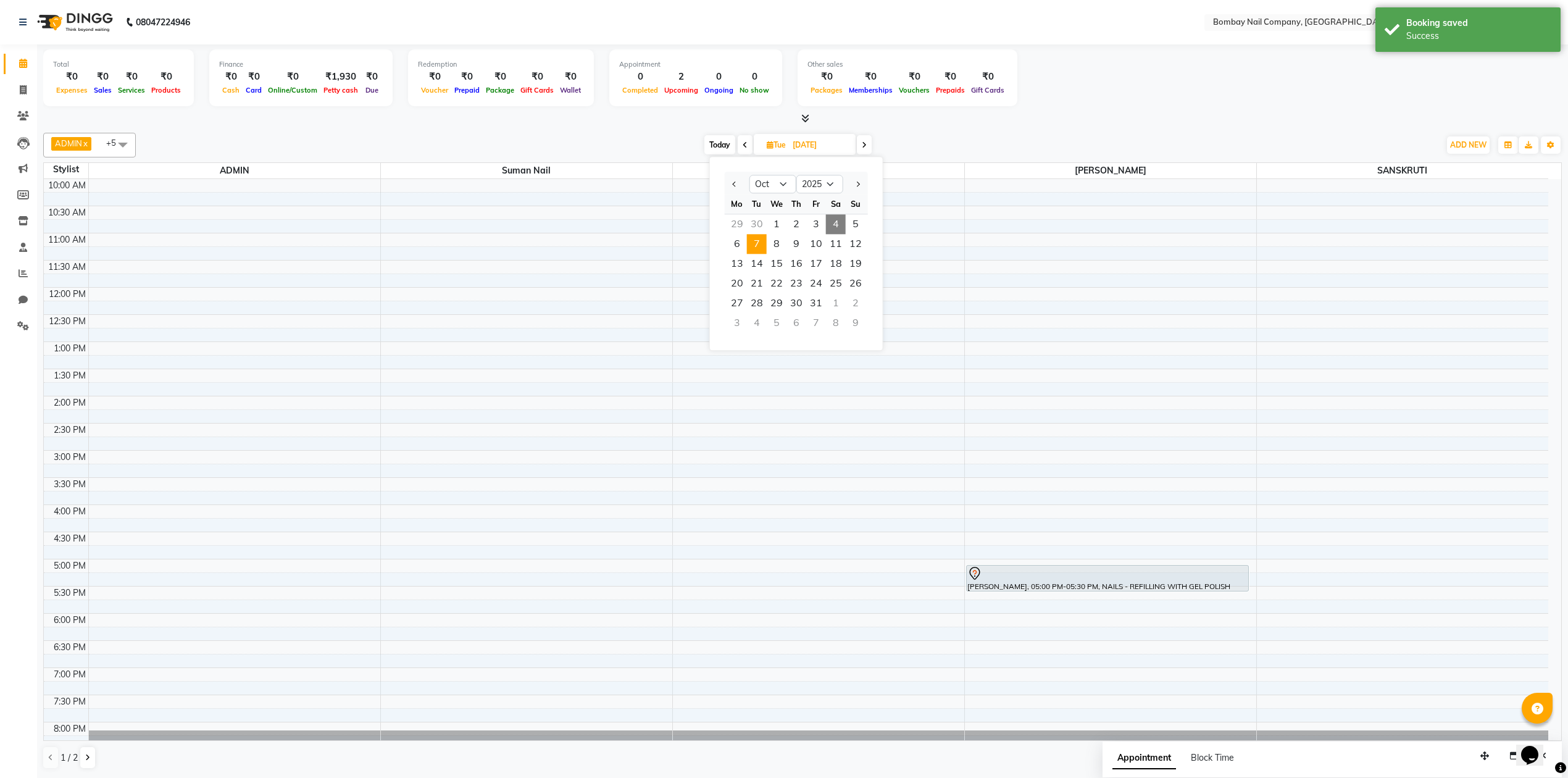
click at [833, 217] on span "4" at bounding box center [836, 224] width 20 height 20
type input "04-10-2025"
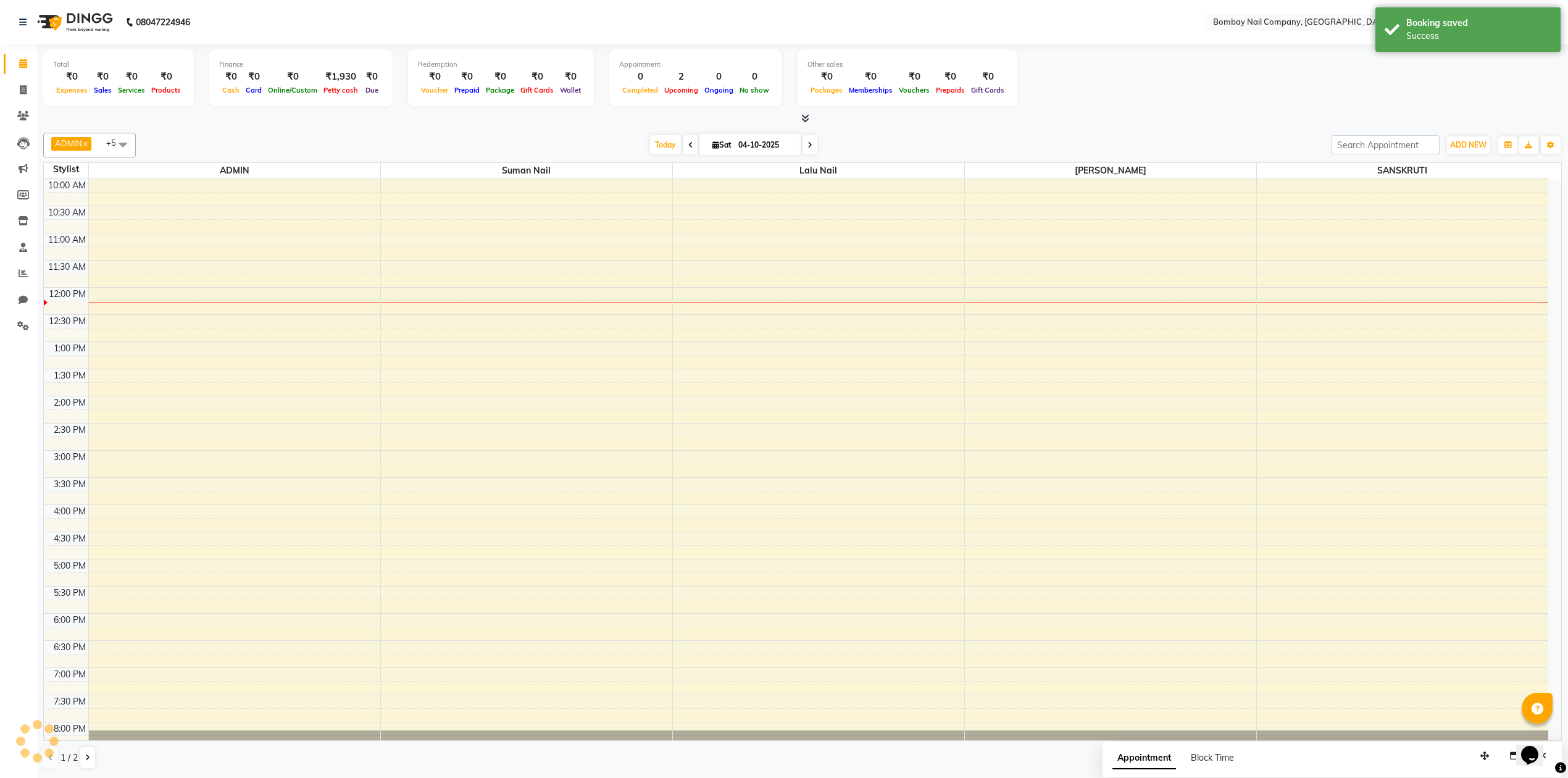
scroll to position [100, 0]
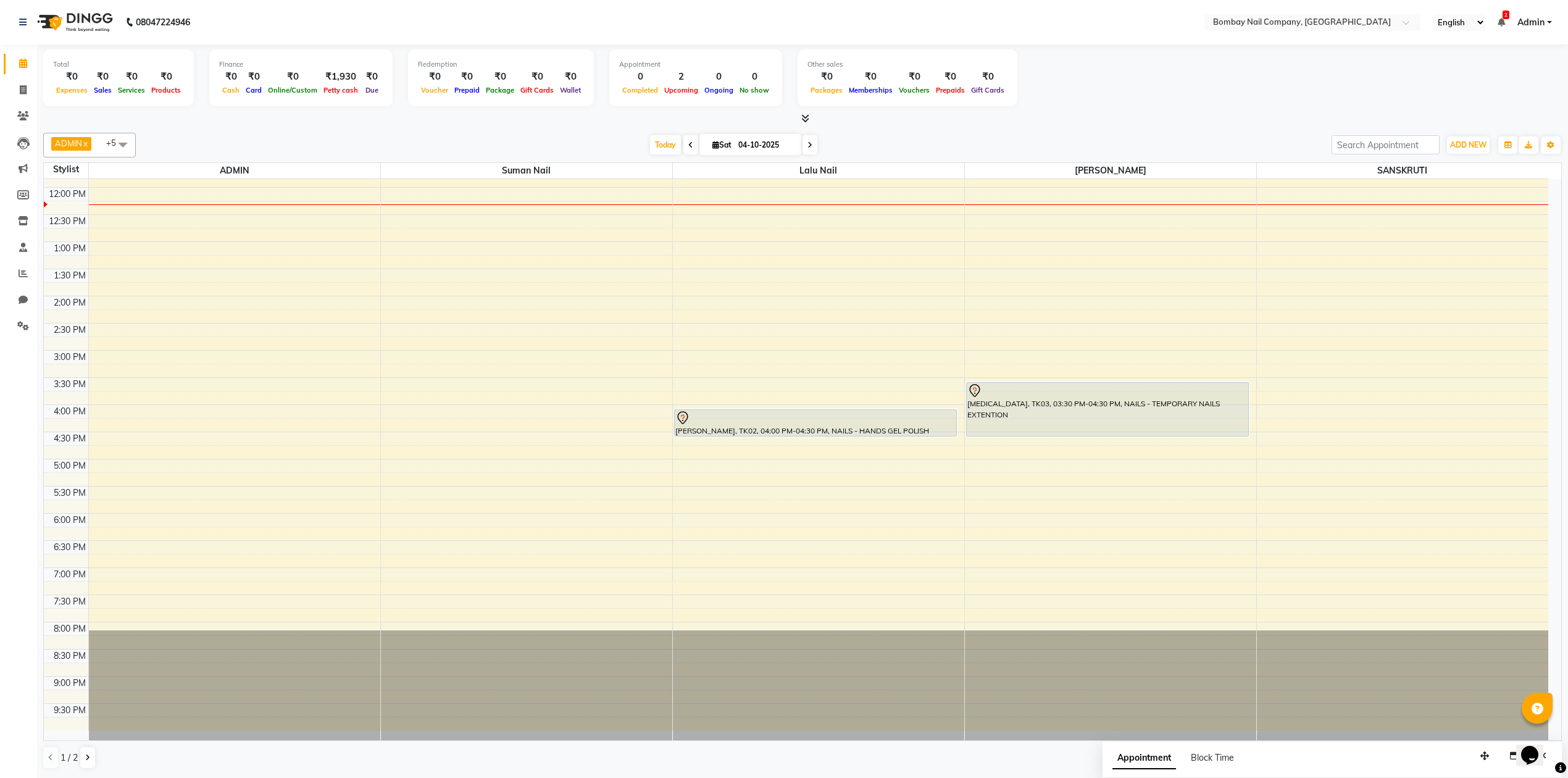
click at [461, 136] on div "[DATE] [DATE]" at bounding box center [734, 144] width 1184 height 19
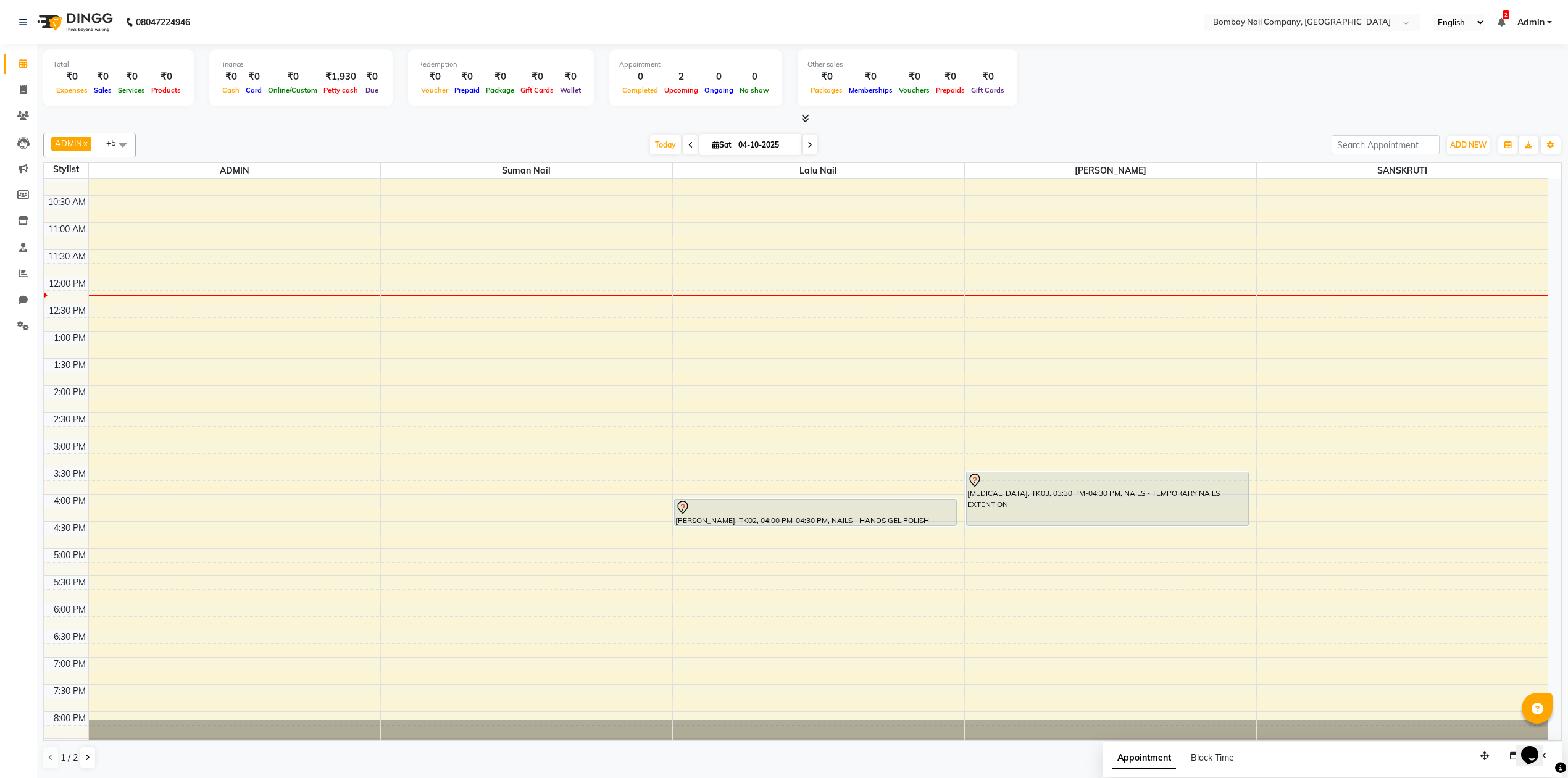
scroll to position [0, 0]
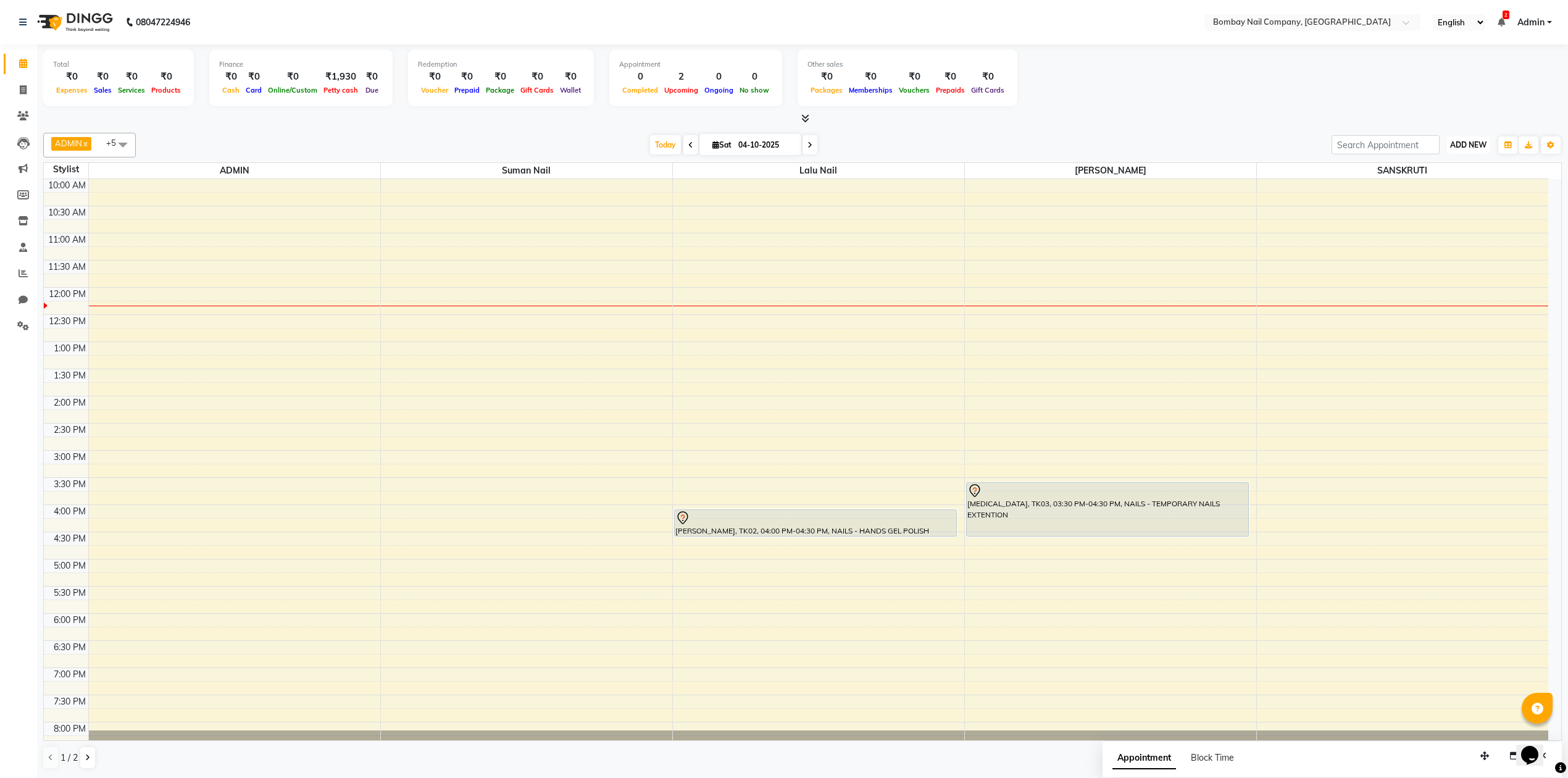
click at [1463, 153] on button "ADD NEW Toggle Dropdown" at bounding box center [1469, 144] width 43 height 17
click at [1446, 205] on link "Add Expense" at bounding box center [1440, 201] width 98 height 16
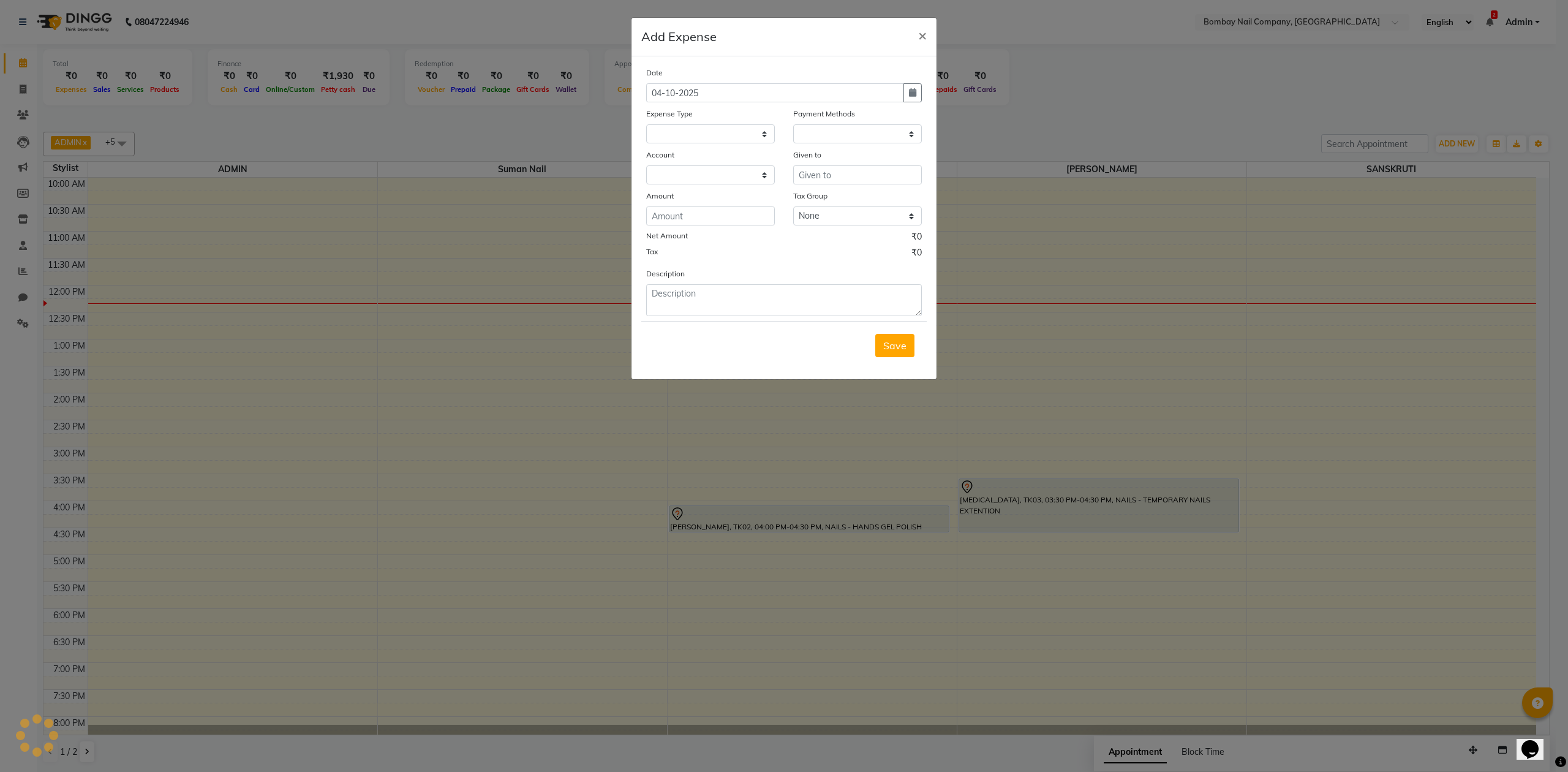
select select "1"
select select "8089"
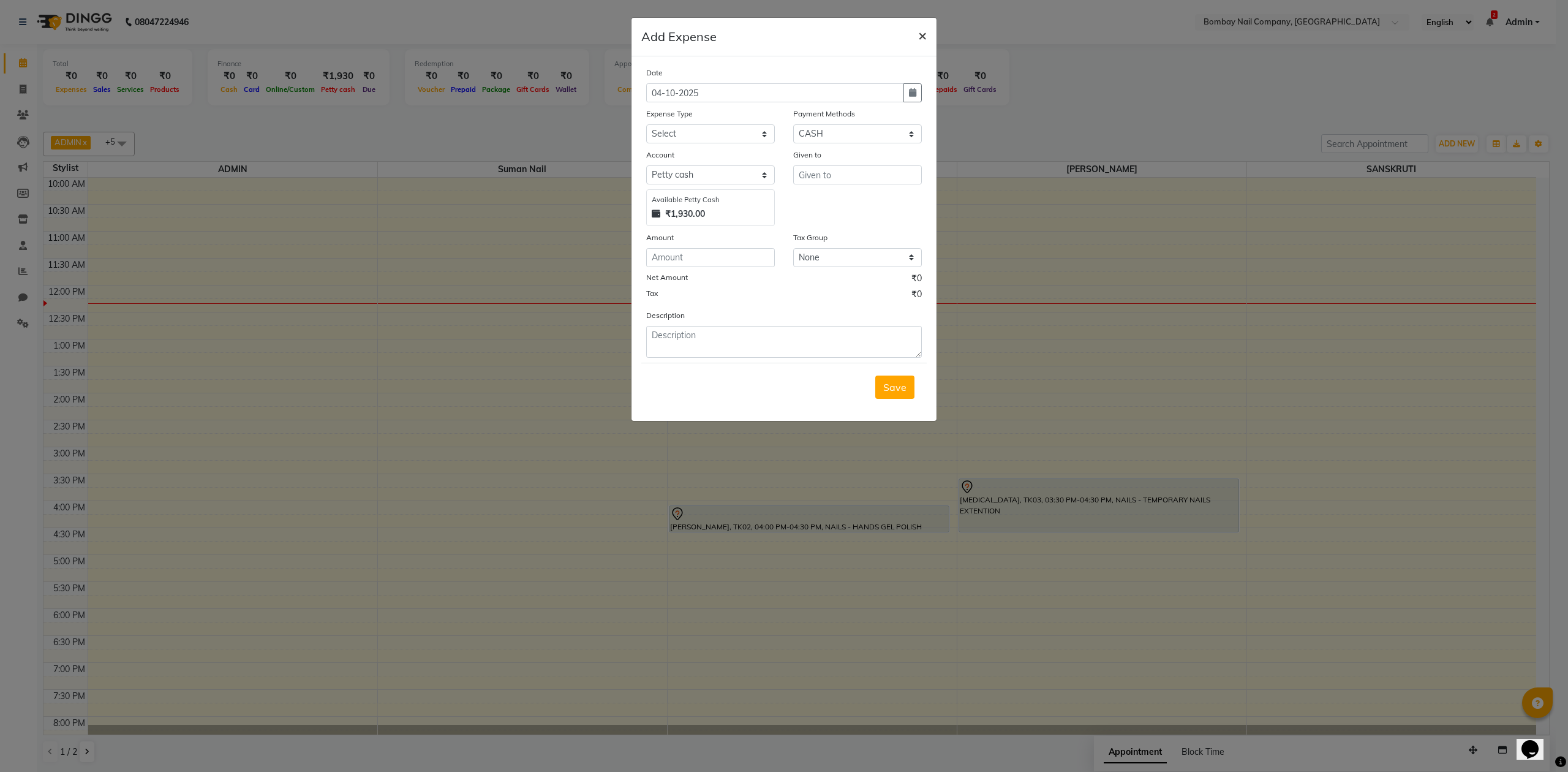
click at [918, 28] on span "×" at bounding box center [922, 35] width 9 height 19
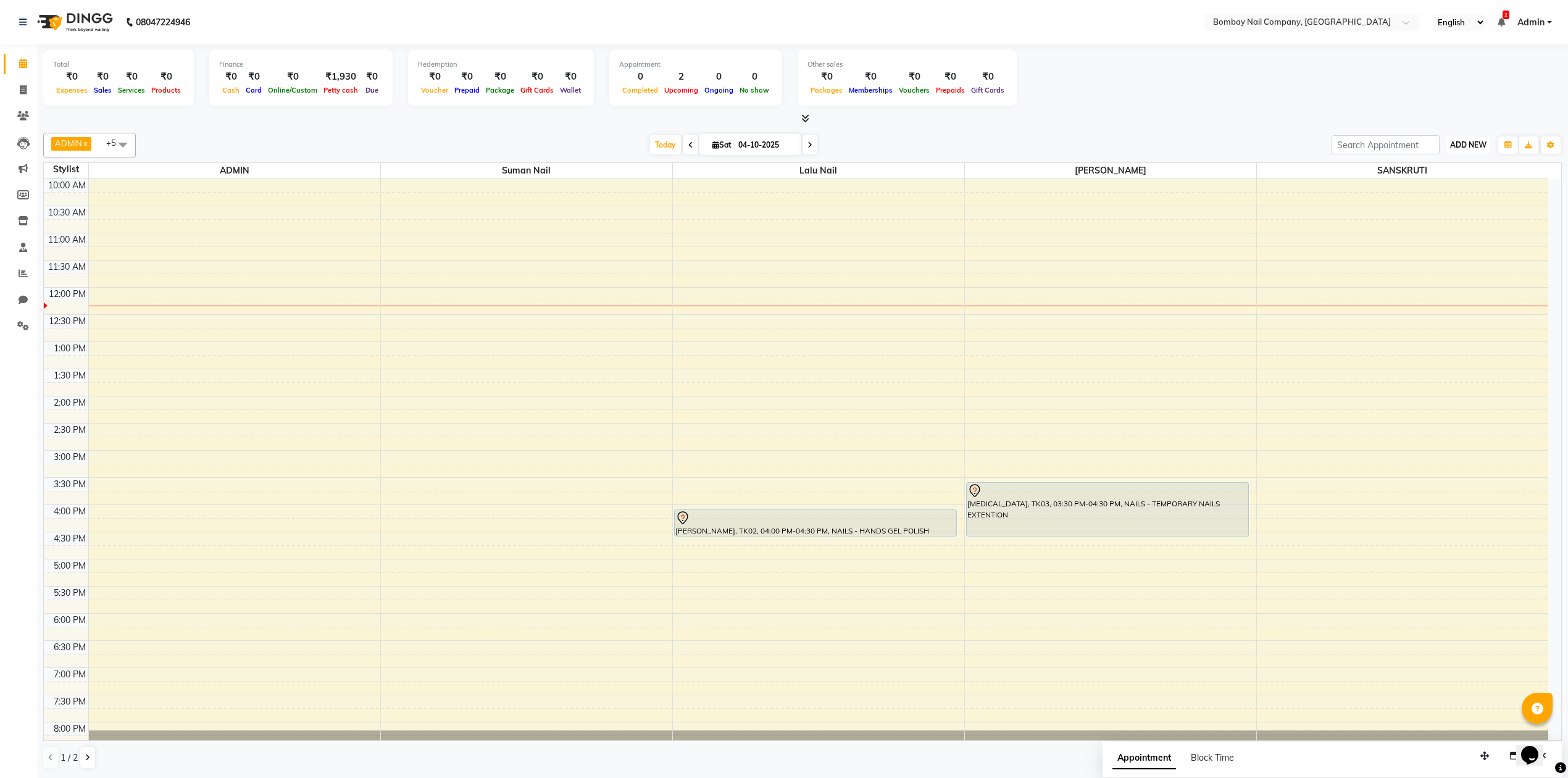
click at [1476, 137] on button "ADD NEW Toggle Dropdown" at bounding box center [1469, 144] width 43 height 17
click at [1445, 217] on link "Add Attendance" at bounding box center [1440, 217] width 98 height 16
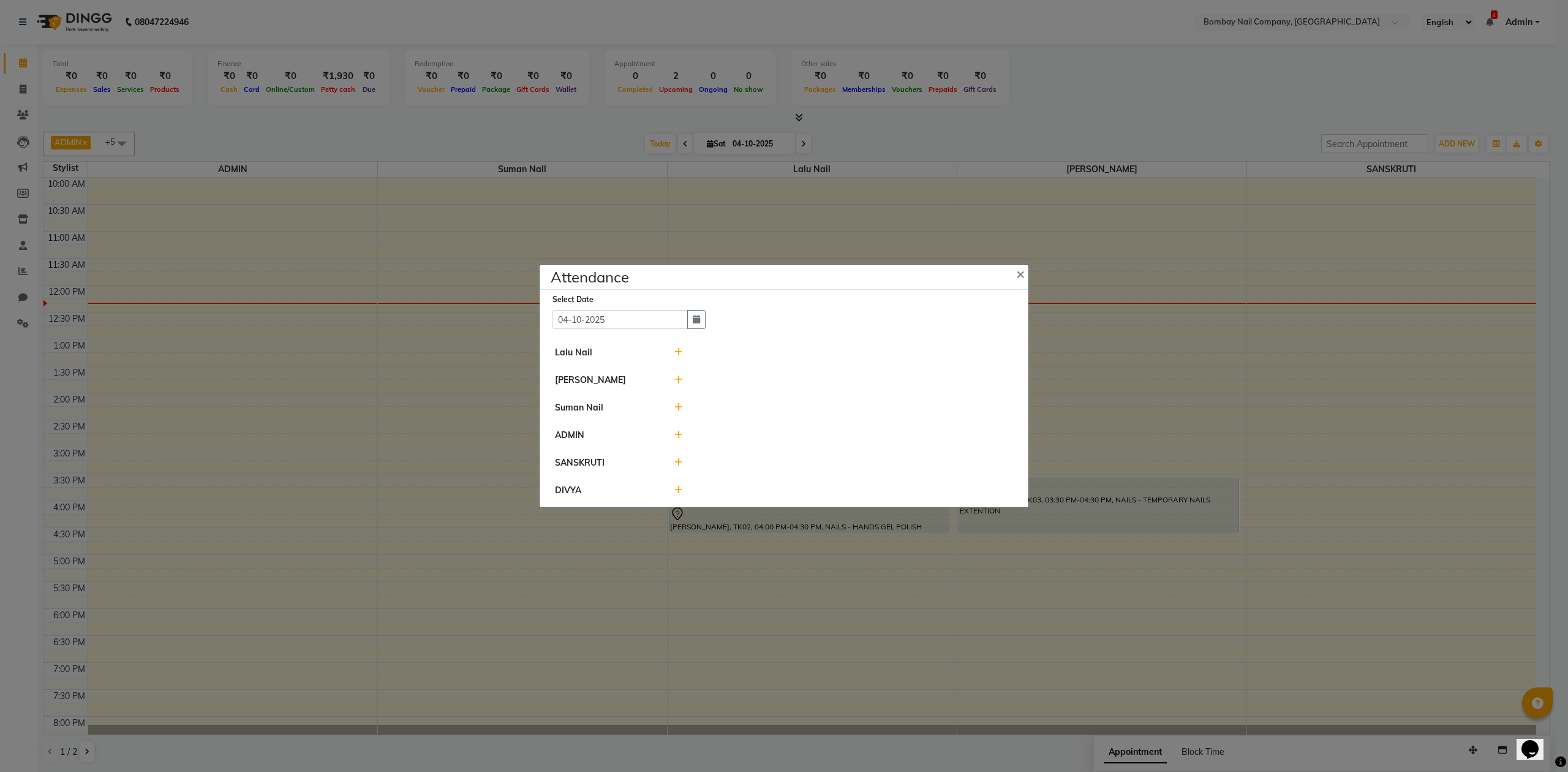
click at [676, 347] on span at bounding box center [679, 353] width 8 height 11
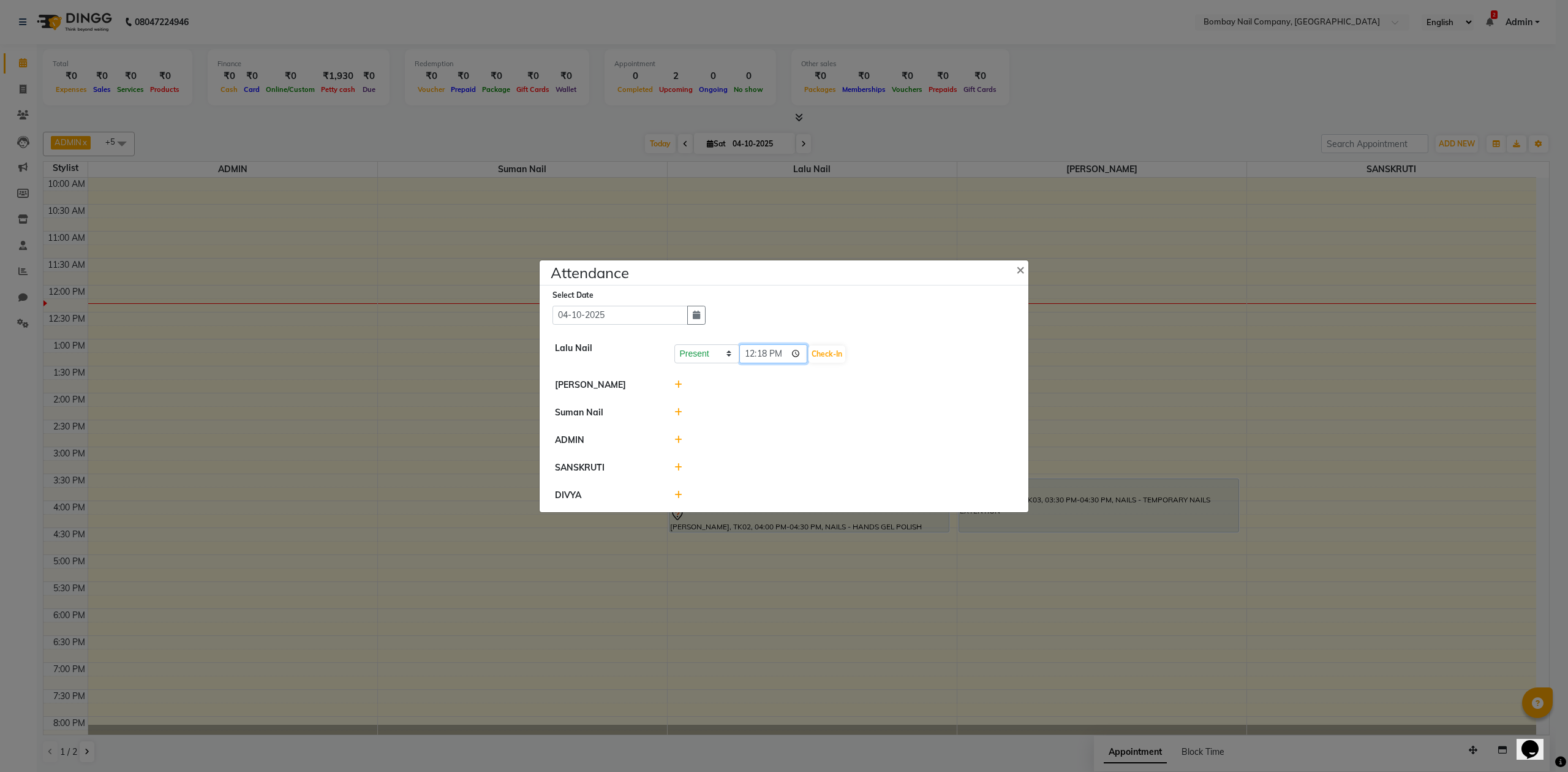
click at [780, 349] on input "12:18" at bounding box center [774, 353] width 68 height 19
type input "11:00"
click at [817, 349] on button "Check-In" at bounding box center [827, 353] width 37 height 17
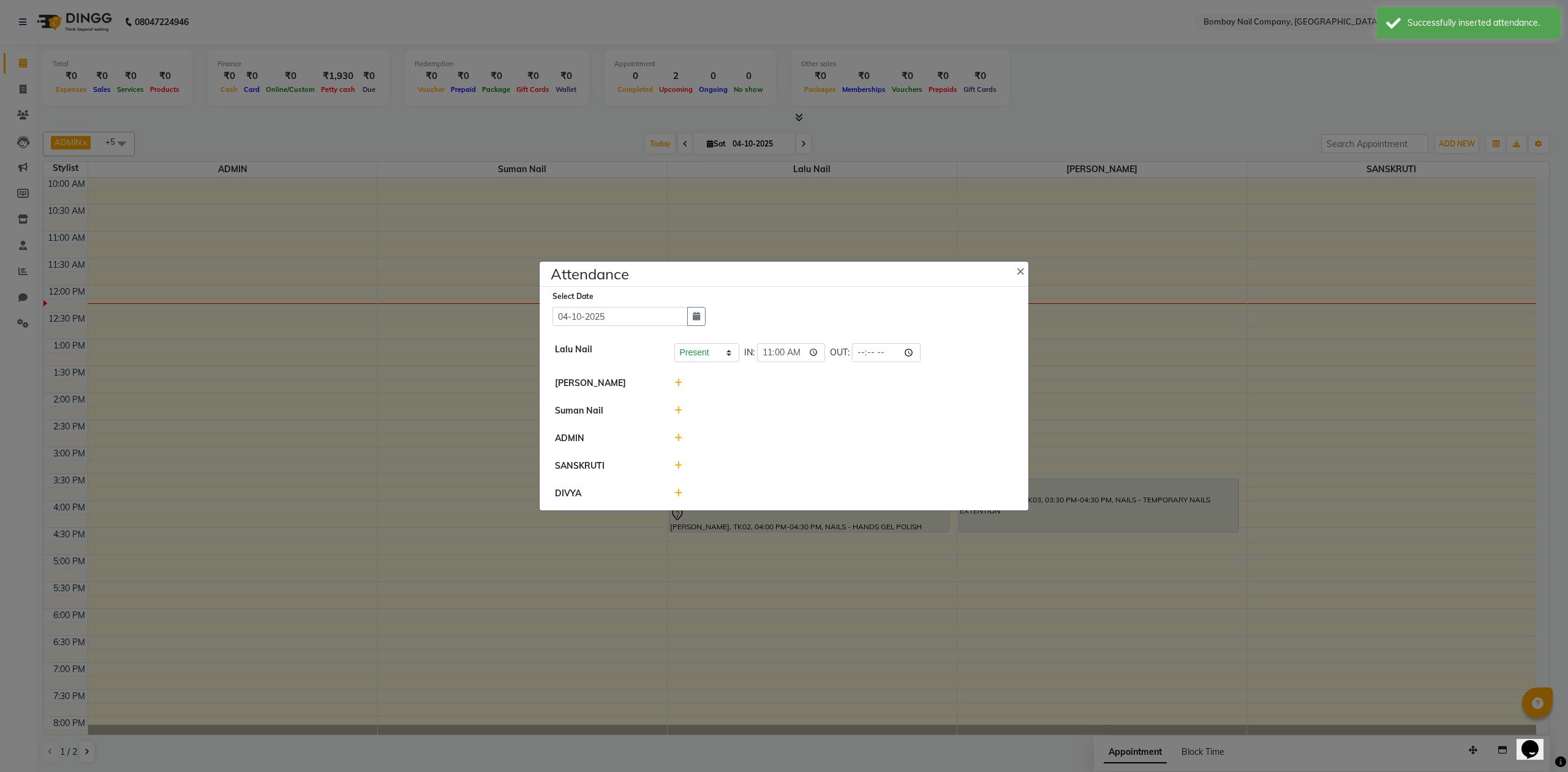
click at [678, 381] on icon at bounding box center [679, 383] width 8 height 9
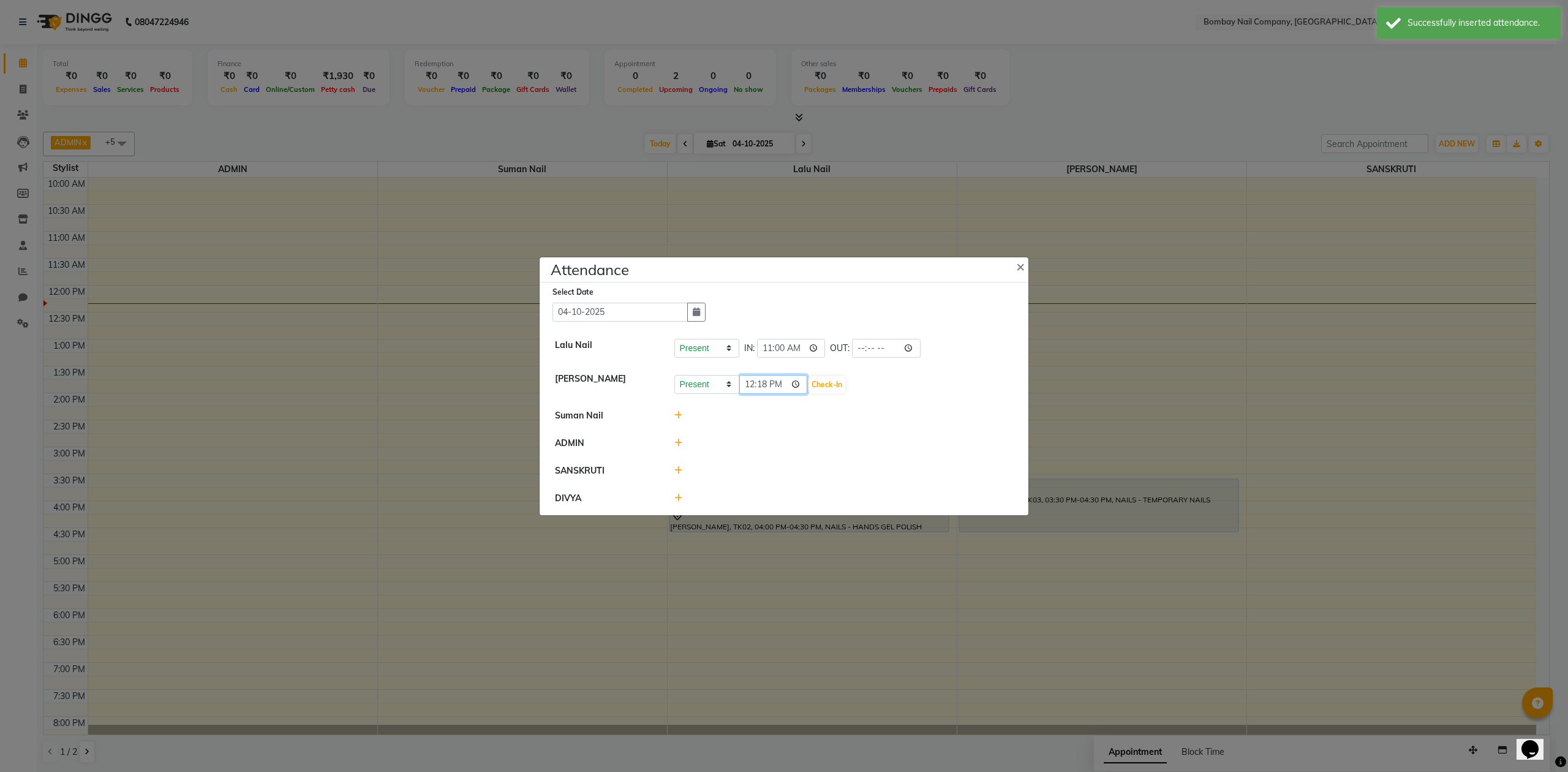
click at [780, 385] on input "12:18" at bounding box center [774, 384] width 68 height 19
type input "11:00"
click at [815, 387] on button "Check-In" at bounding box center [827, 384] width 37 height 17
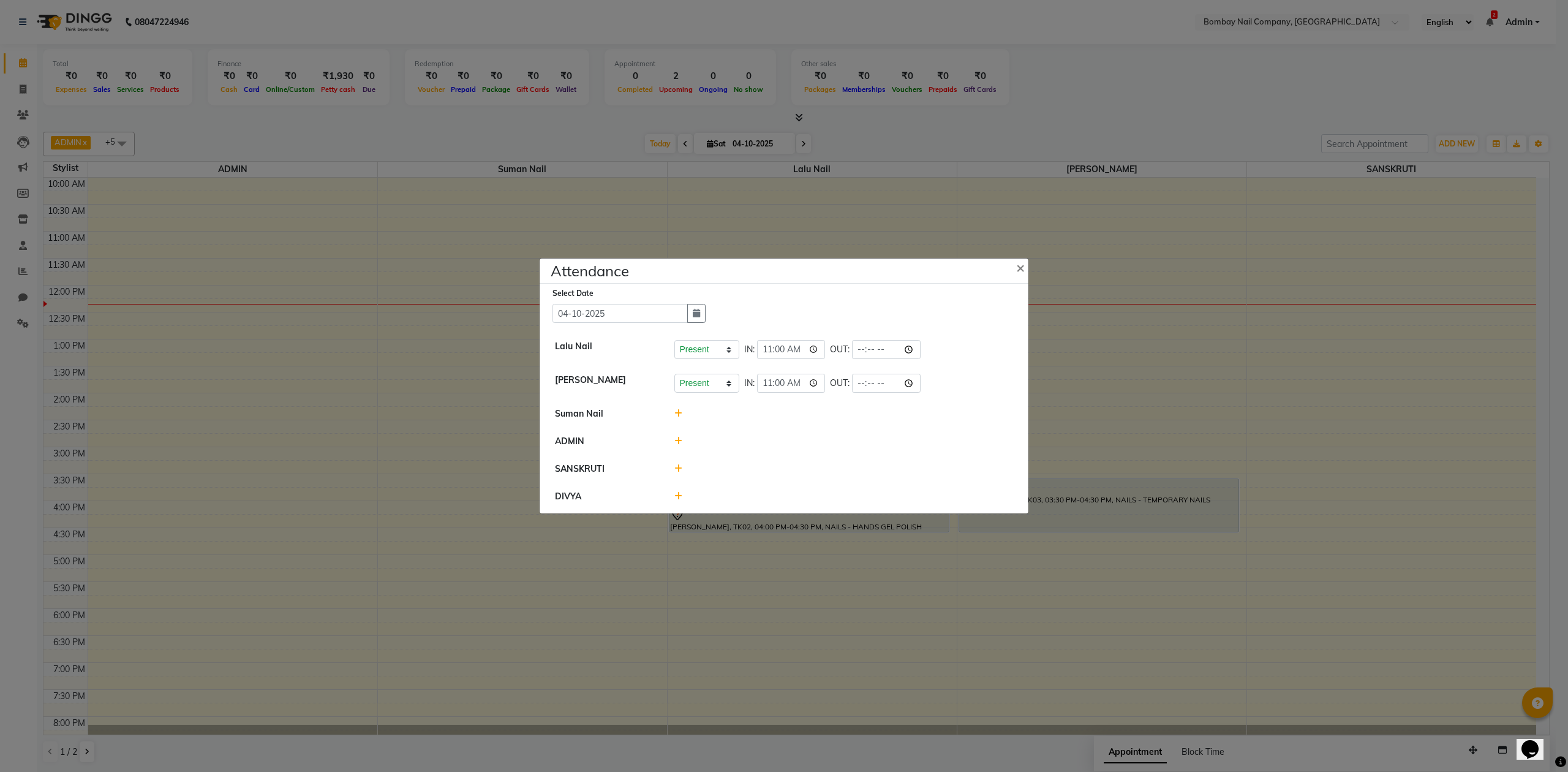
click at [677, 411] on icon at bounding box center [679, 413] width 8 height 9
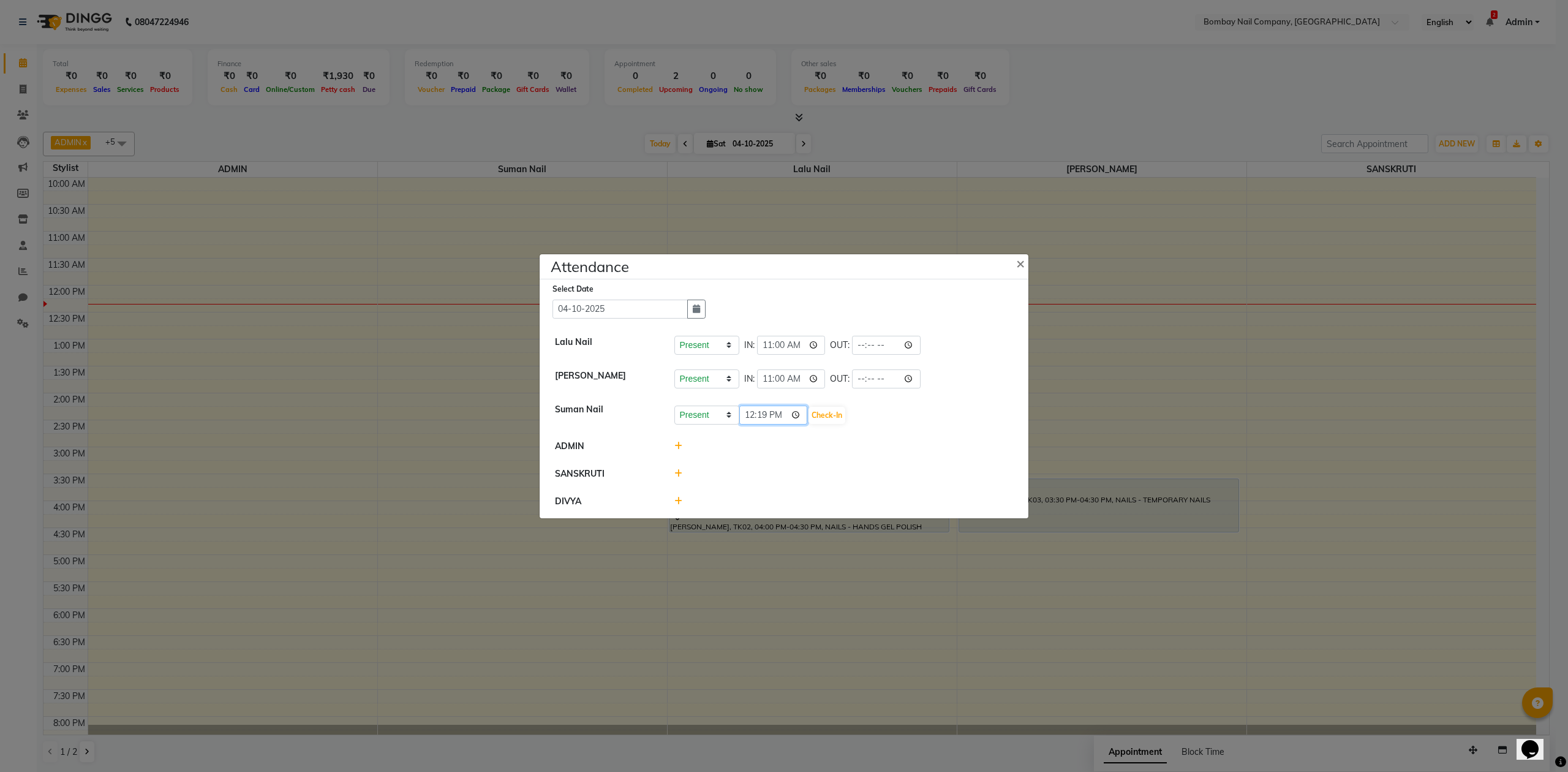
click at [782, 414] on input "12:19" at bounding box center [774, 415] width 68 height 19
type input "11:00"
click at [817, 415] on button "Check-In" at bounding box center [827, 415] width 37 height 17
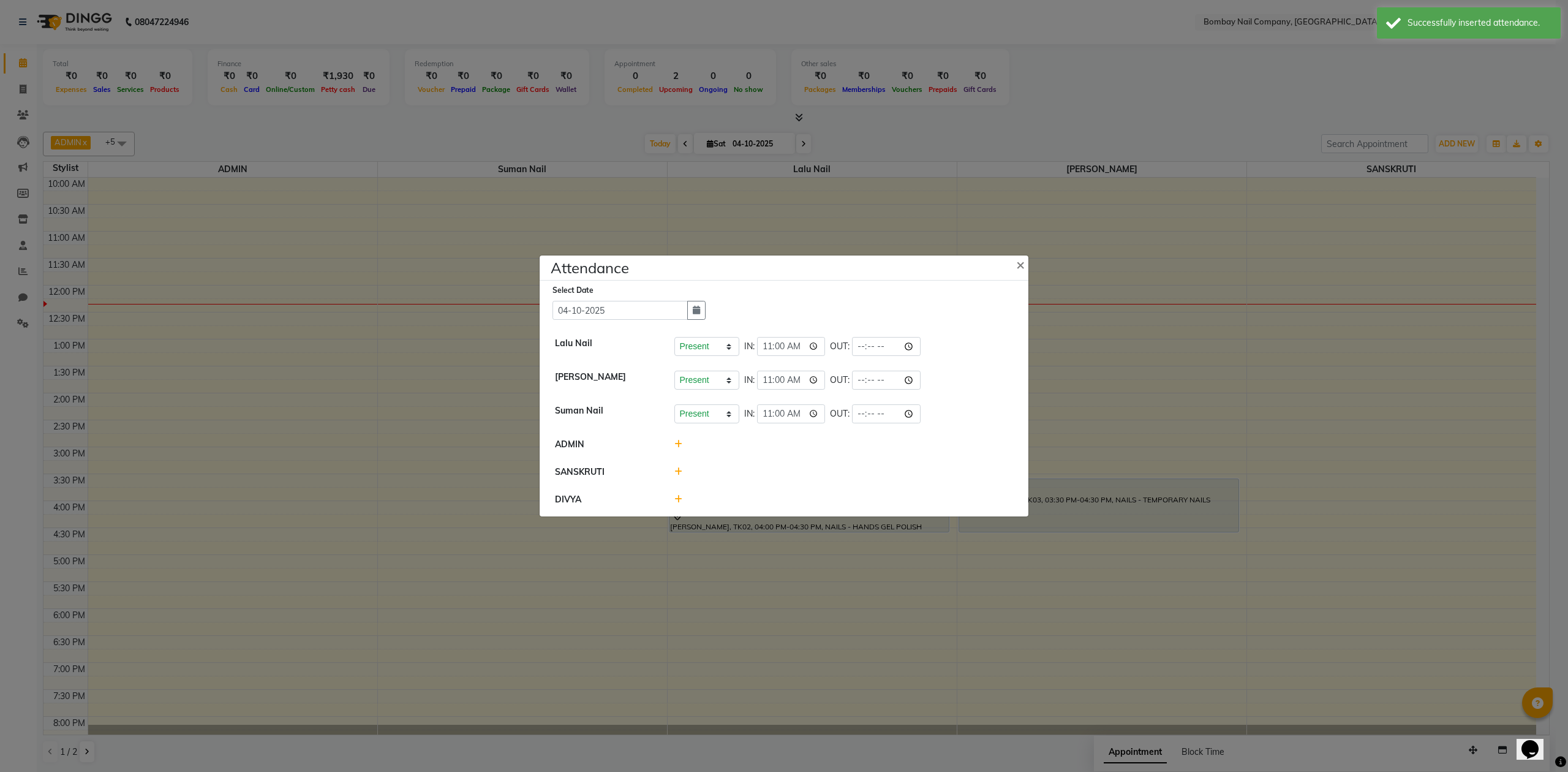
click at [675, 501] on icon at bounding box center [679, 499] width 8 height 9
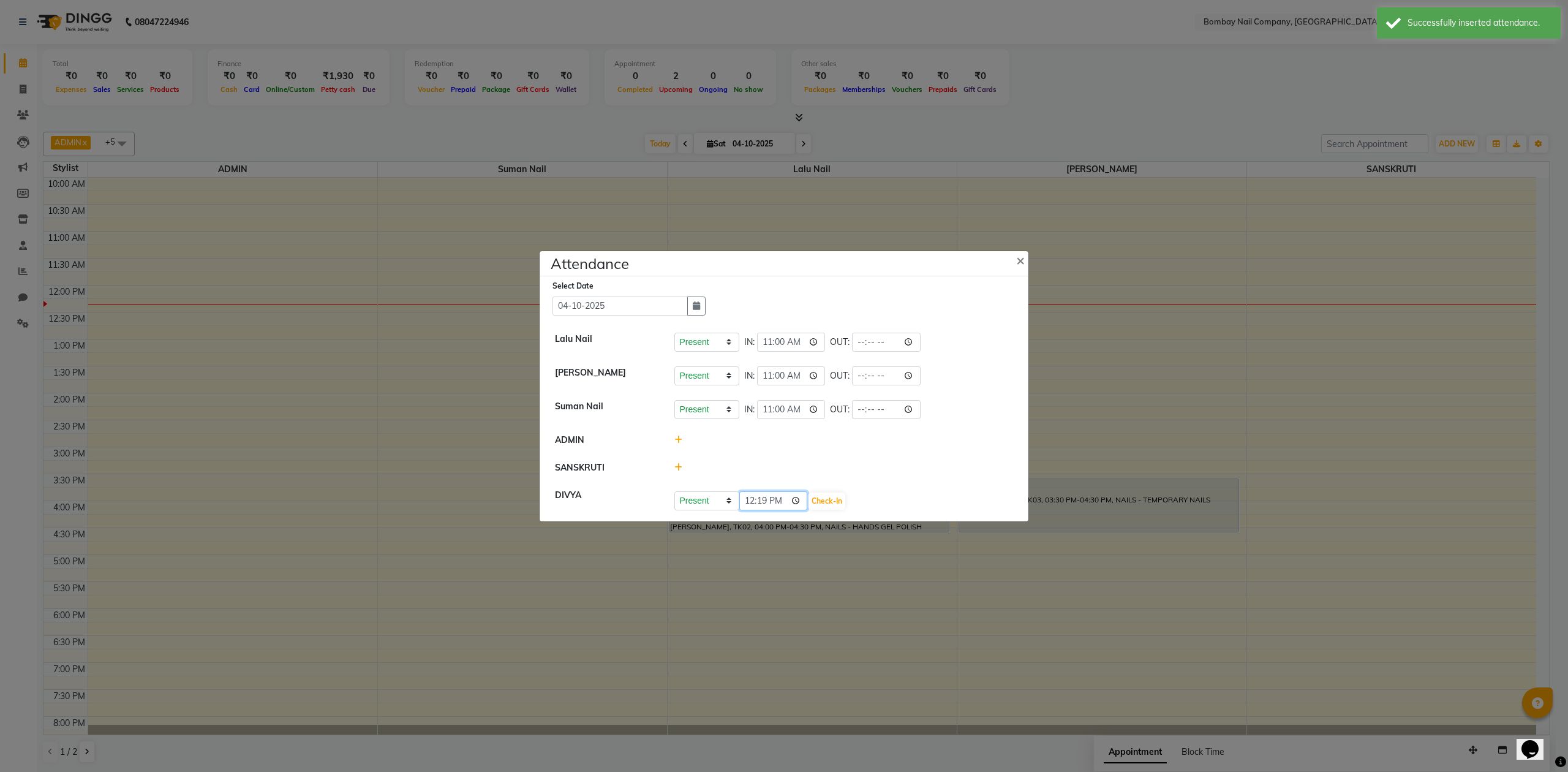
drag, startPoint x: 780, startPoint y: 500, endPoint x: 767, endPoint y: 510, distance: 16.4
click at [780, 498] on input "12:19" at bounding box center [774, 500] width 68 height 19
type input "11:00"
click at [817, 500] on button "Check-In" at bounding box center [827, 501] width 37 height 17
click at [678, 467] on icon at bounding box center [679, 468] width 8 height 9
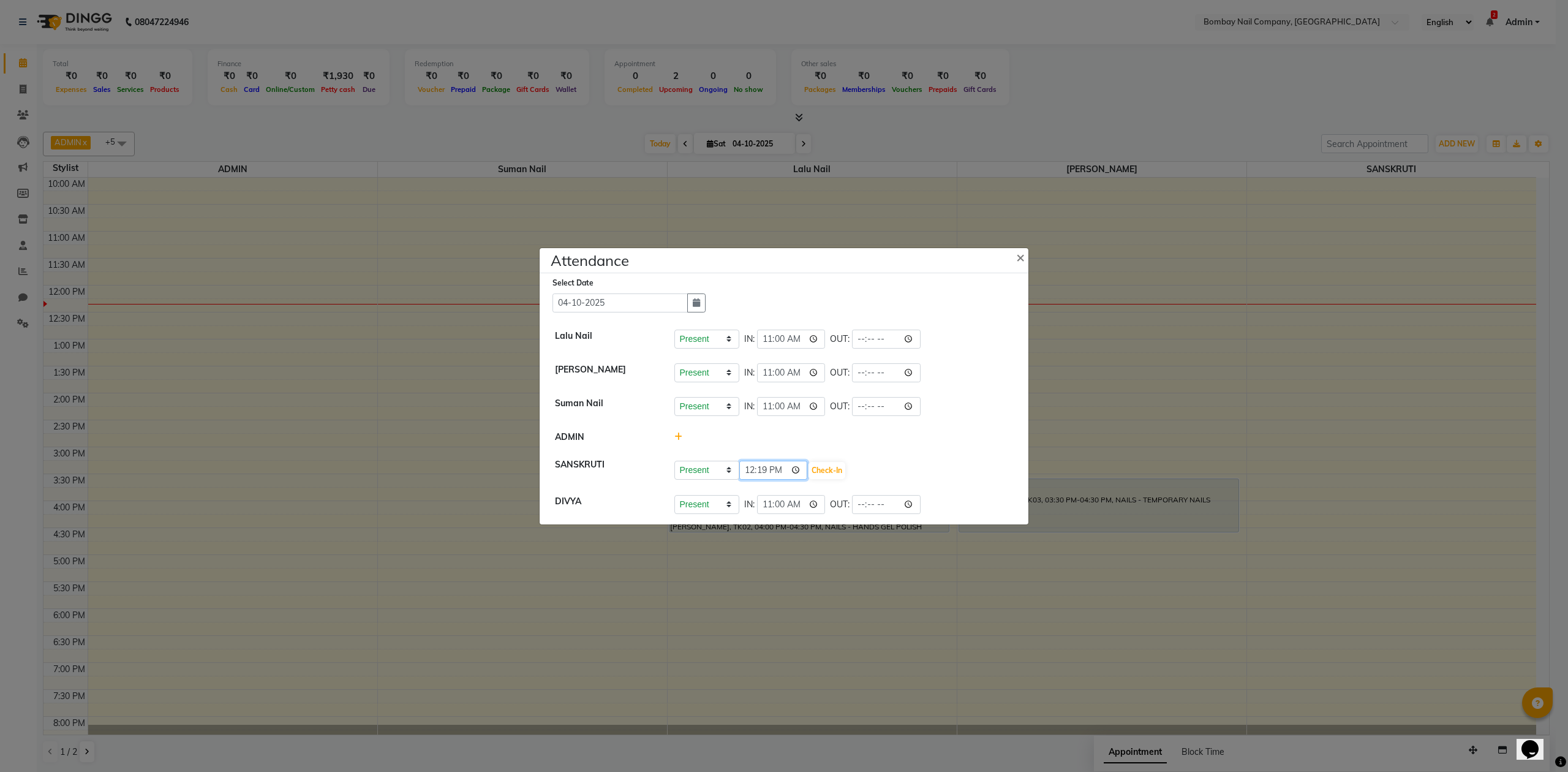
click at [782, 473] on input "12:19" at bounding box center [774, 470] width 68 height 19
type input "11:45"
click at [821, 467] on button "Check-In" at bounding box center [827, 470] width 37 height 17
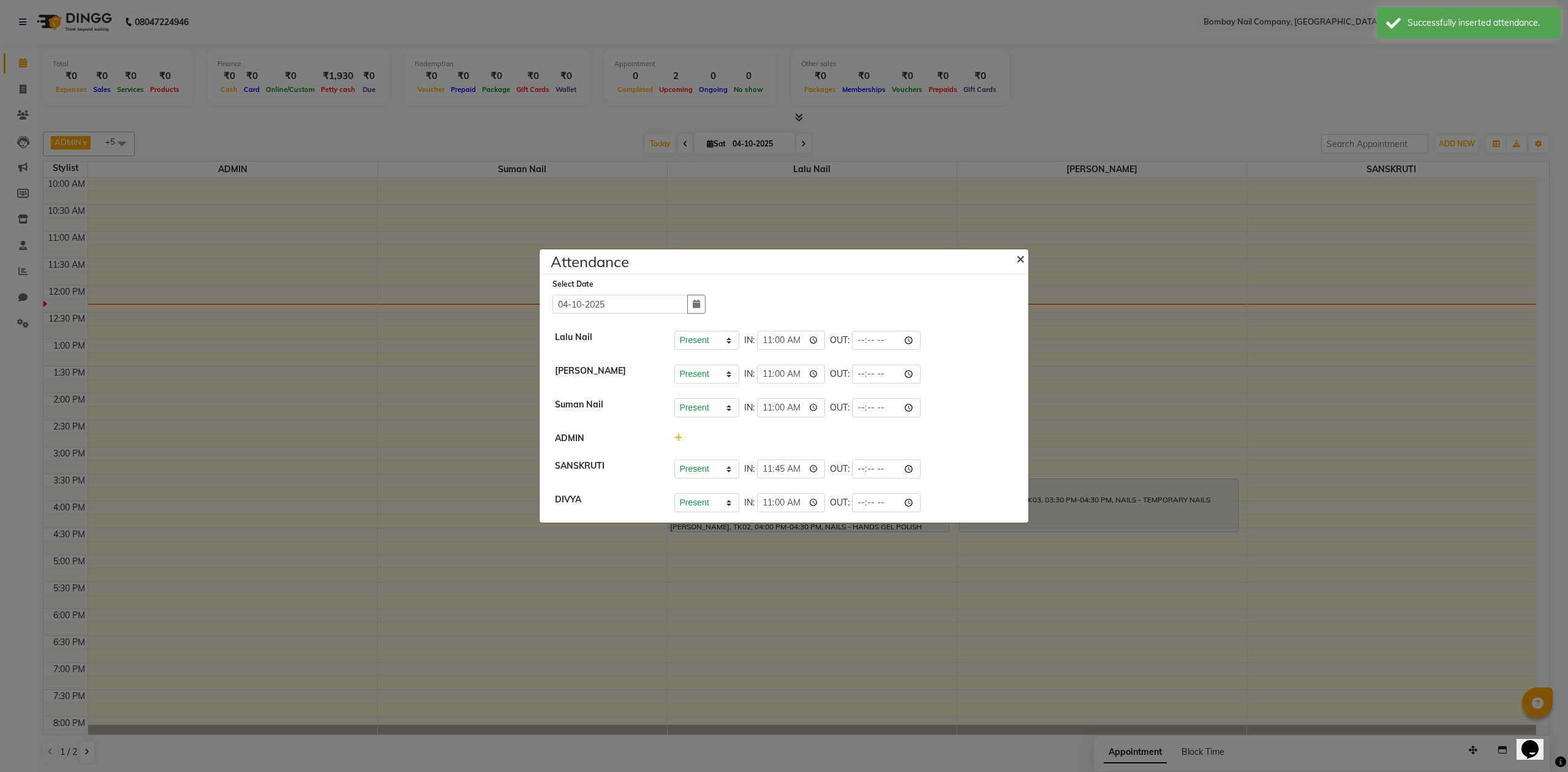
click at [1027, 252] on button "×" at bounding box center [1022, 258] width 31 height 34
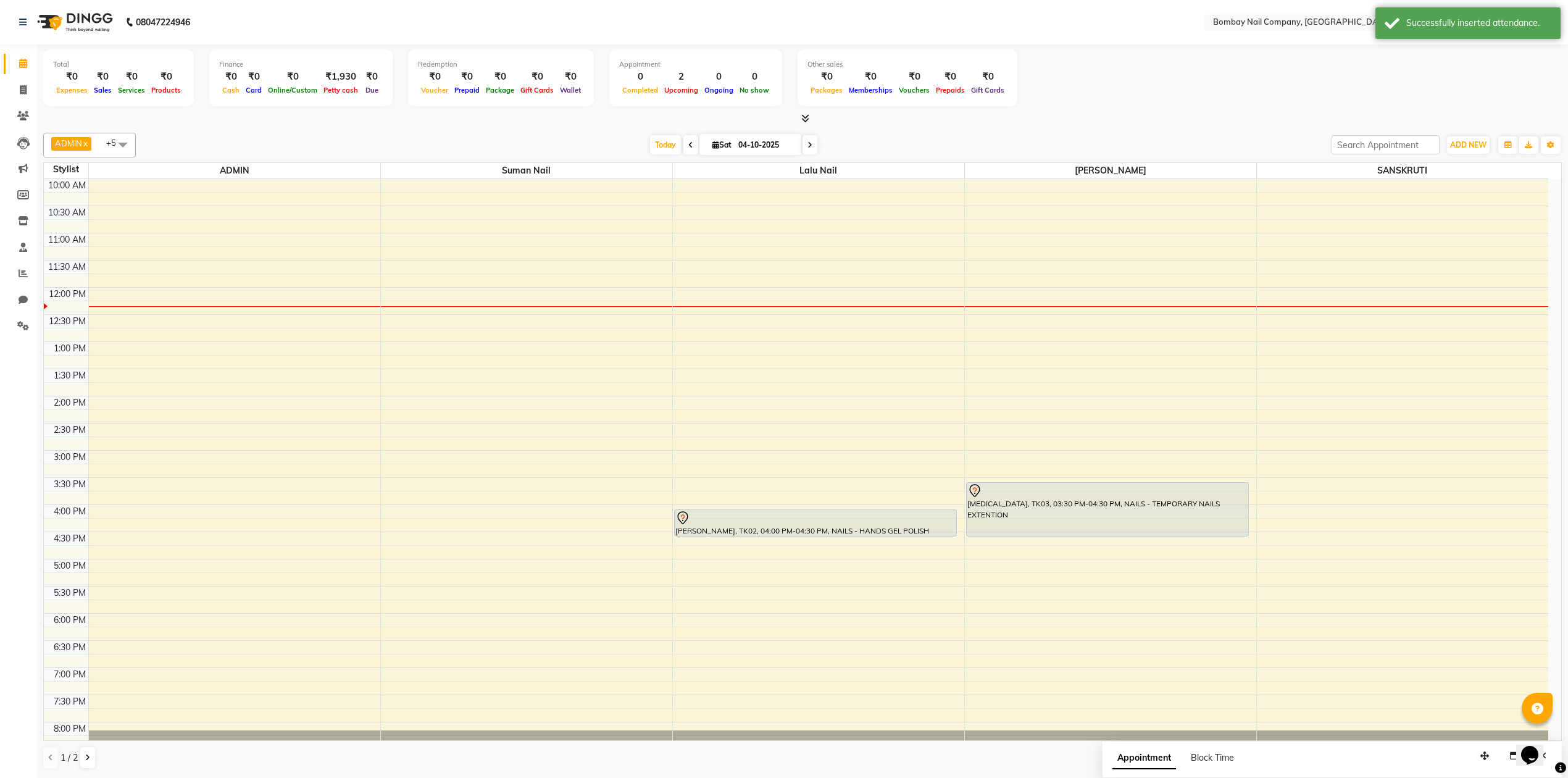
click at [1084, 138] on div "[DATE] [DATE]" at bounding box center [734, 144] width 1184 height 19
click at [1416, 21] on div "Successfully inserted attendance." at bounding box center [1479, 23] width 145 height 13
click at [759, 141] on input "04-10-2025" at bounding box center [765, 144] width 62 height 19
select select "10"
select select "2025"
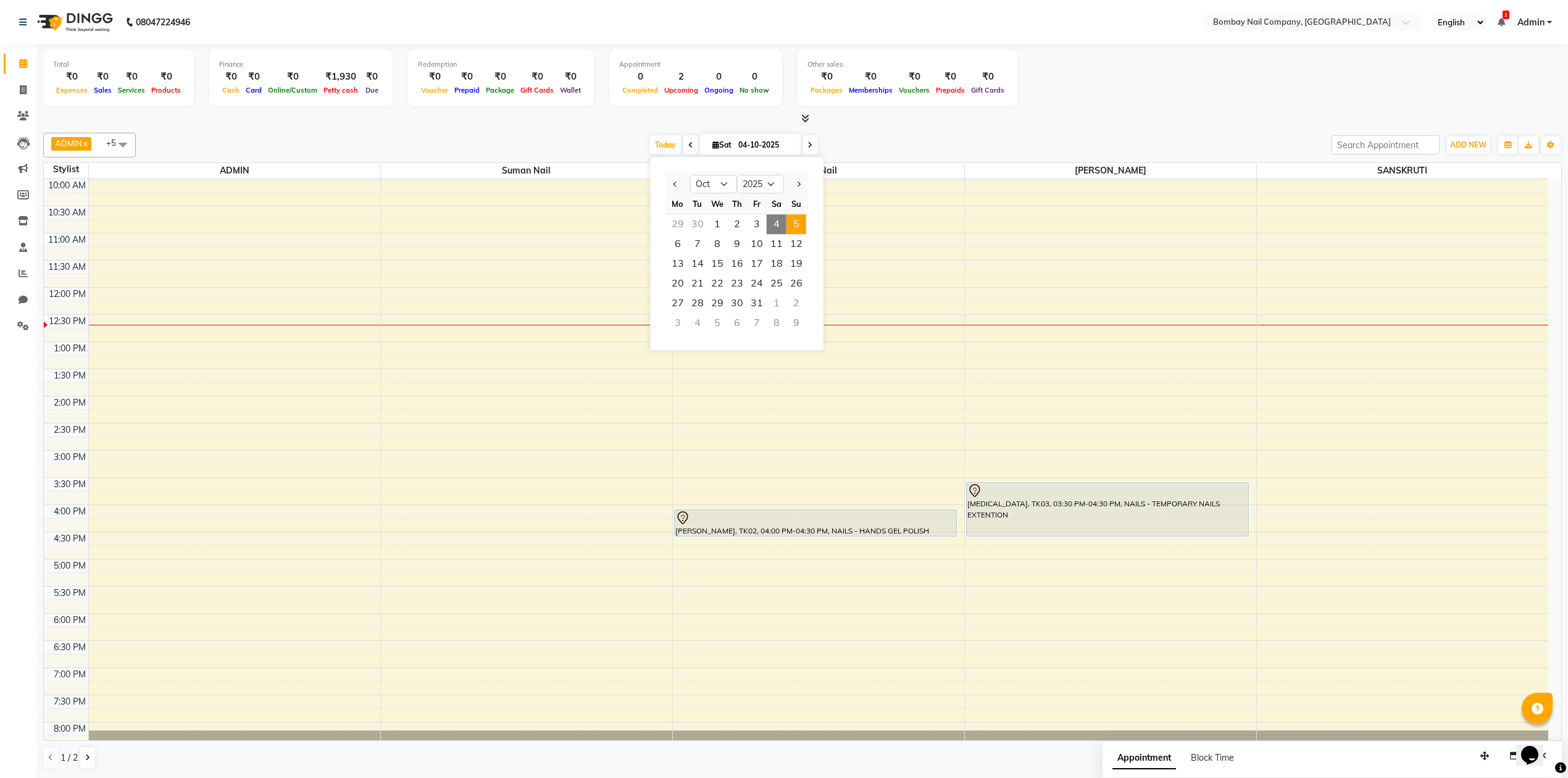
click at [798, 223] on span "5" at bounding box center [796, 224] width 20 height 20
type input "05-10-2025"
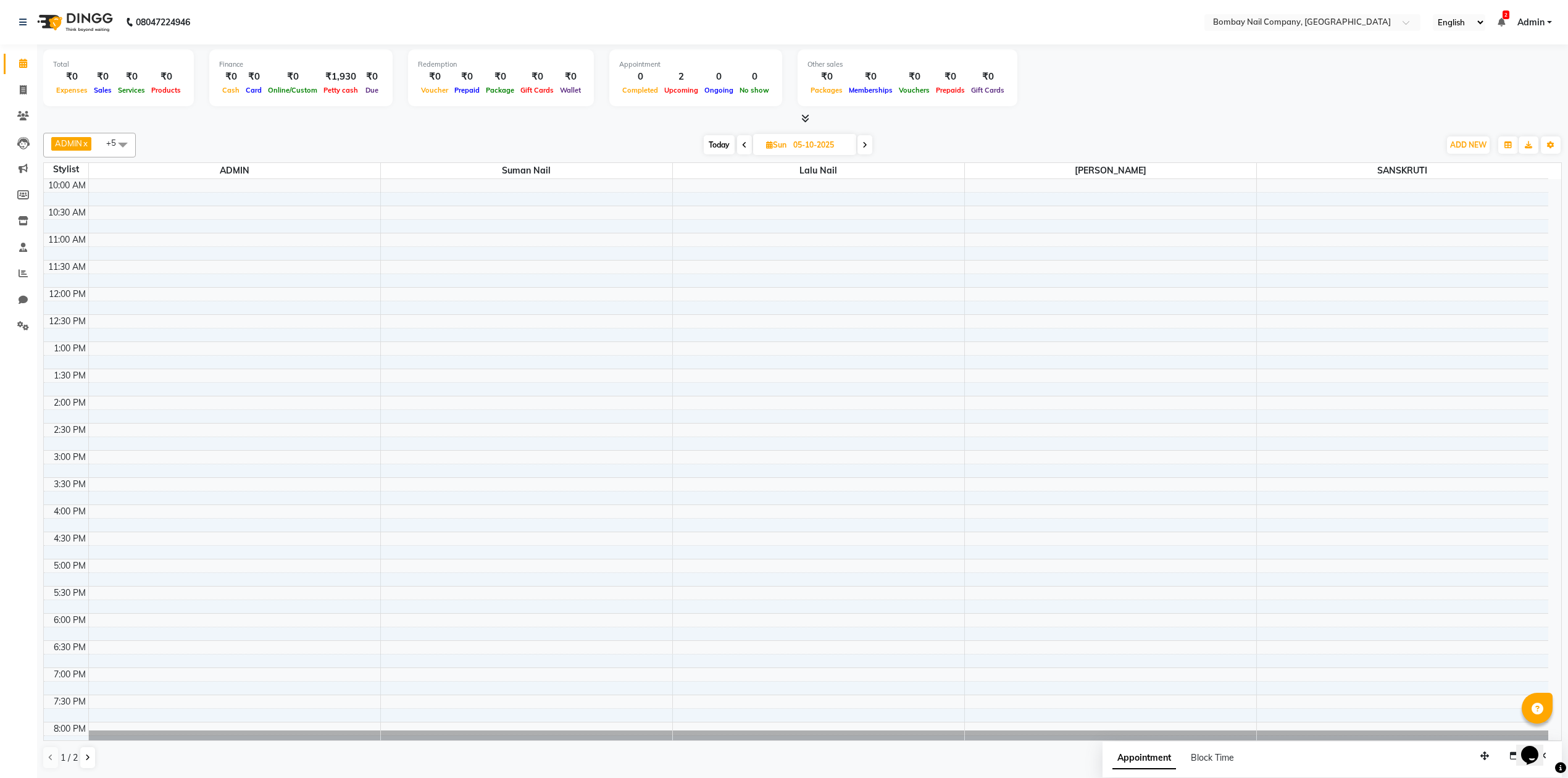
click at [816, 137] on input "05-10-2025" at bounding box center [820, 144] width 62 height 19
select select "10"
select select "2025"
click at [833, 221] on span "4" at bounding box center [837, 224] width 20 height 20
type input "04-10-2025"
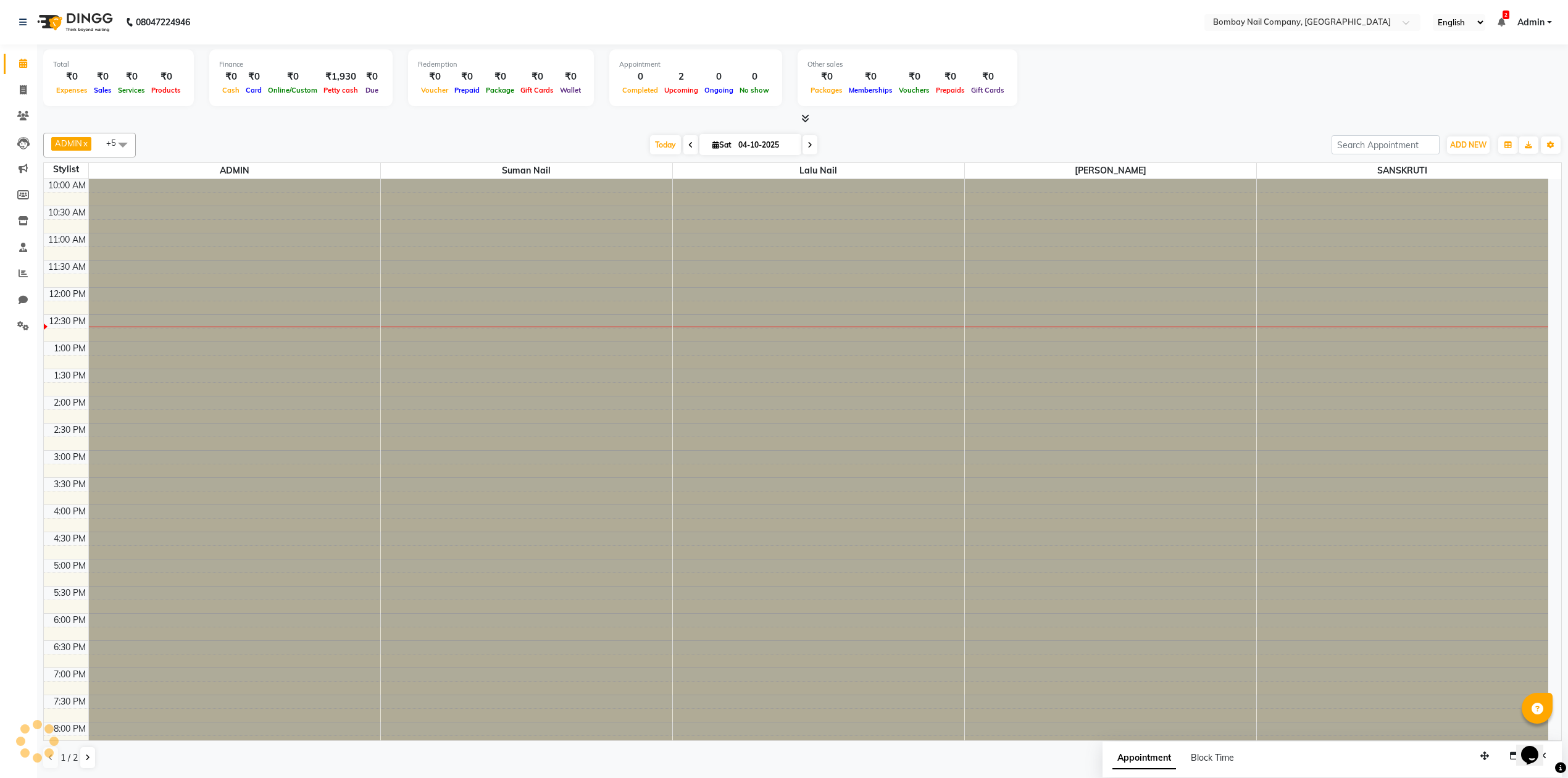
scroll to position [100, 0]
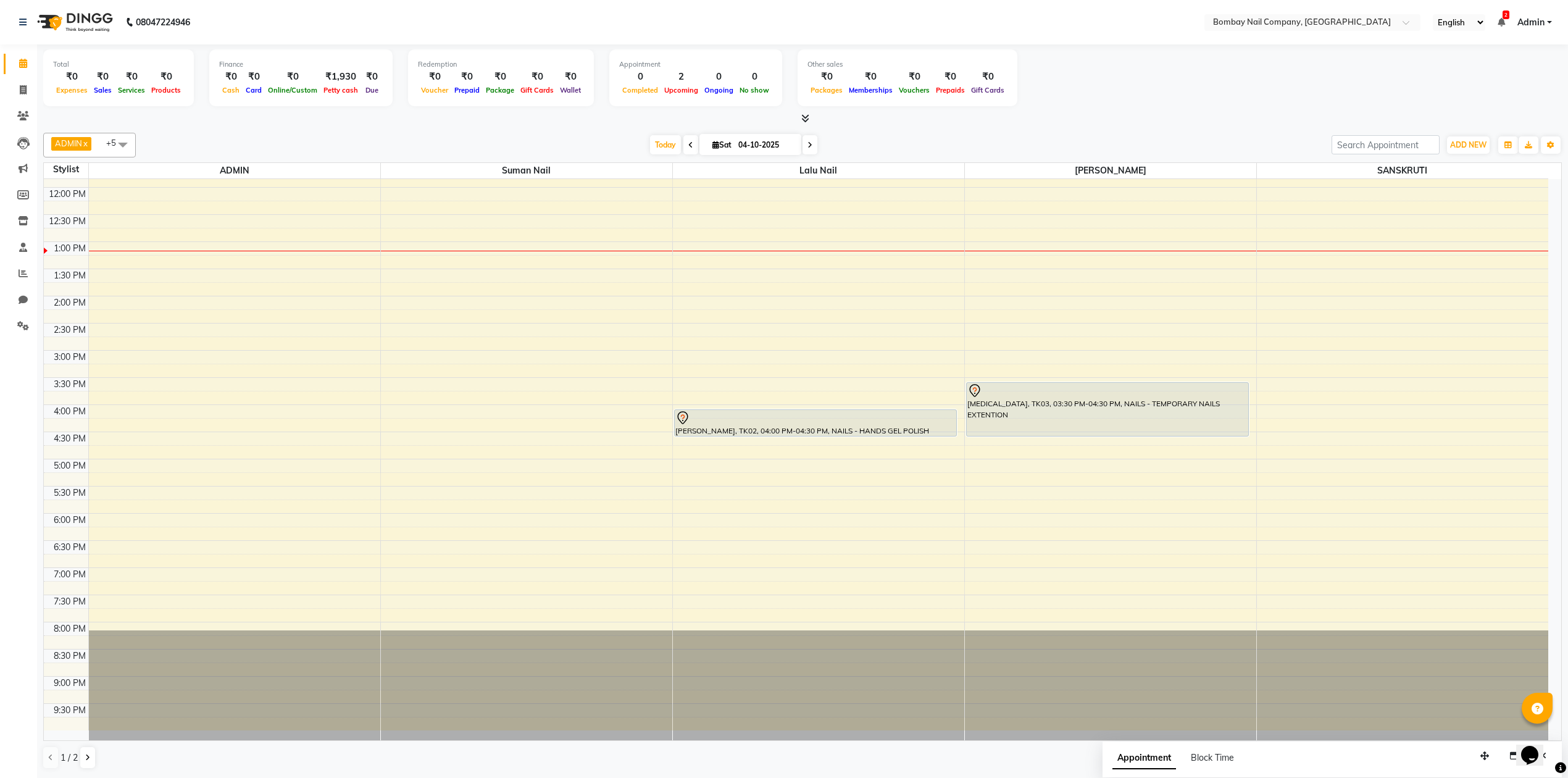
click at [1038, 125] on div at bounding box center [803, 119] width 1519 height 13
